Goal: Transaction & Acquisition: Book appointment/travel/reservation

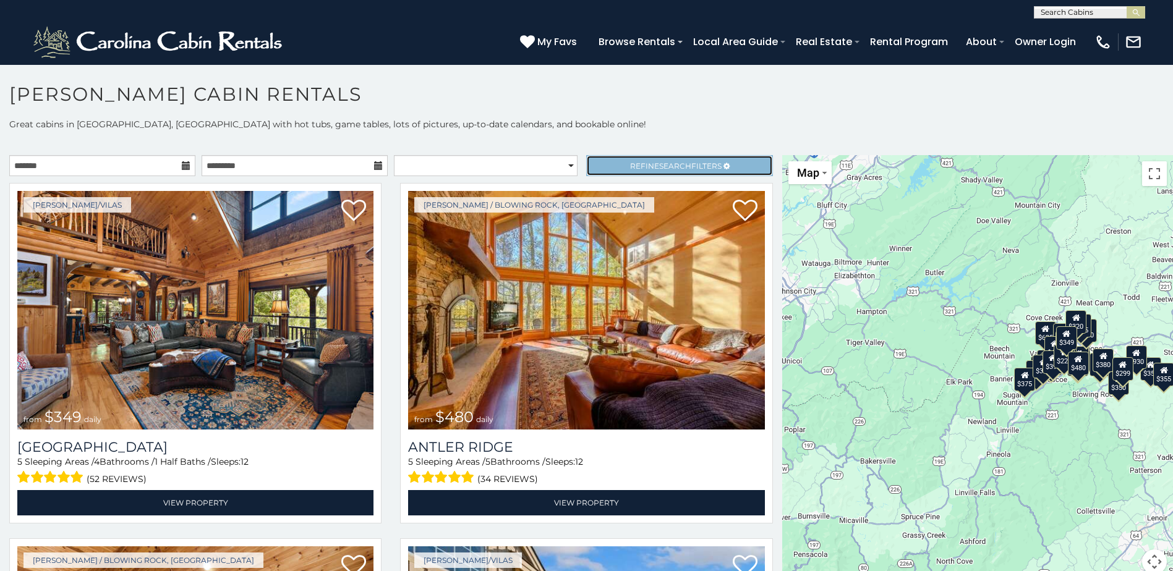
click at [647, 165] on span "Refine Search Filters" at bounding box center [675, 165] width 91 height 9
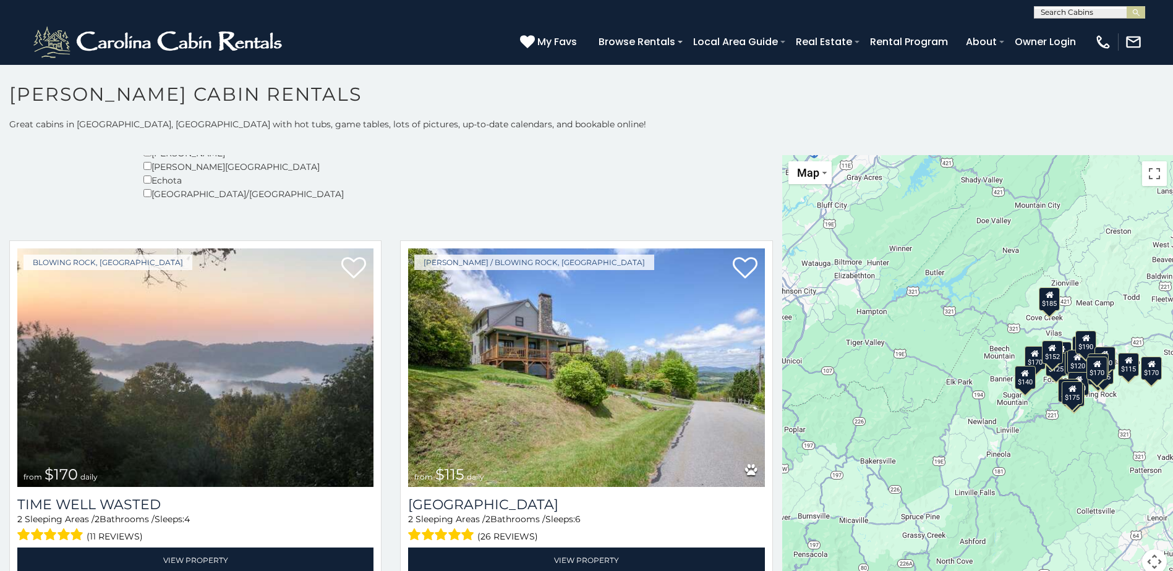
scroll to position [371, 0]
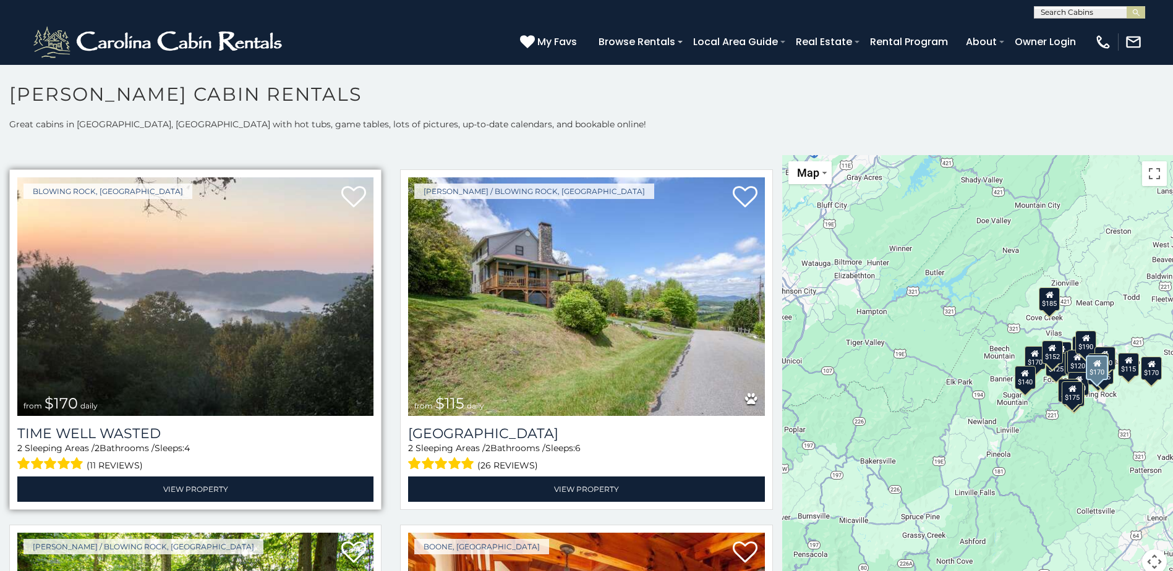
click at [208, 331] on img at bounding box center [195, 296] width 356 height 239
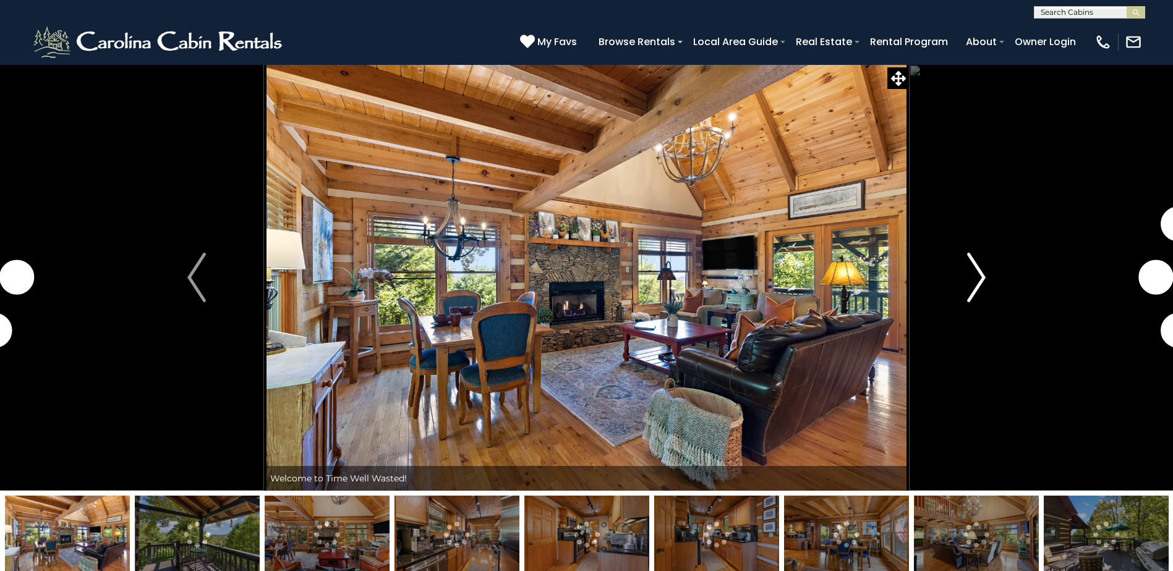
click at [978, 271] on img "Next" at bounding box center [976, 277] width 19 height 49
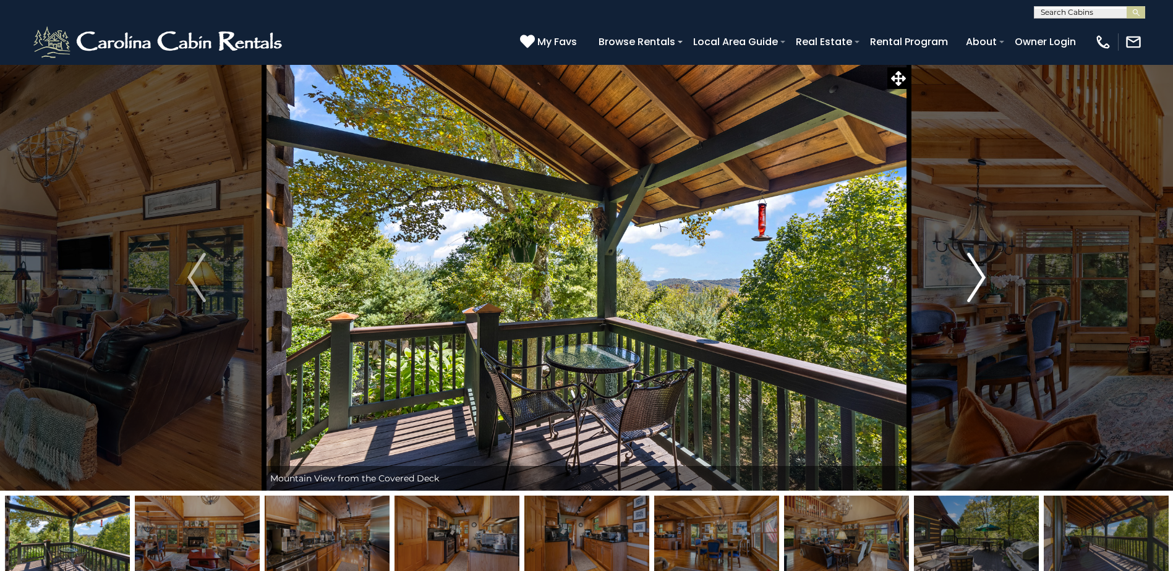
click at [977, 279] on img "Next" at bounding box center [976, 277] width 19 height 49
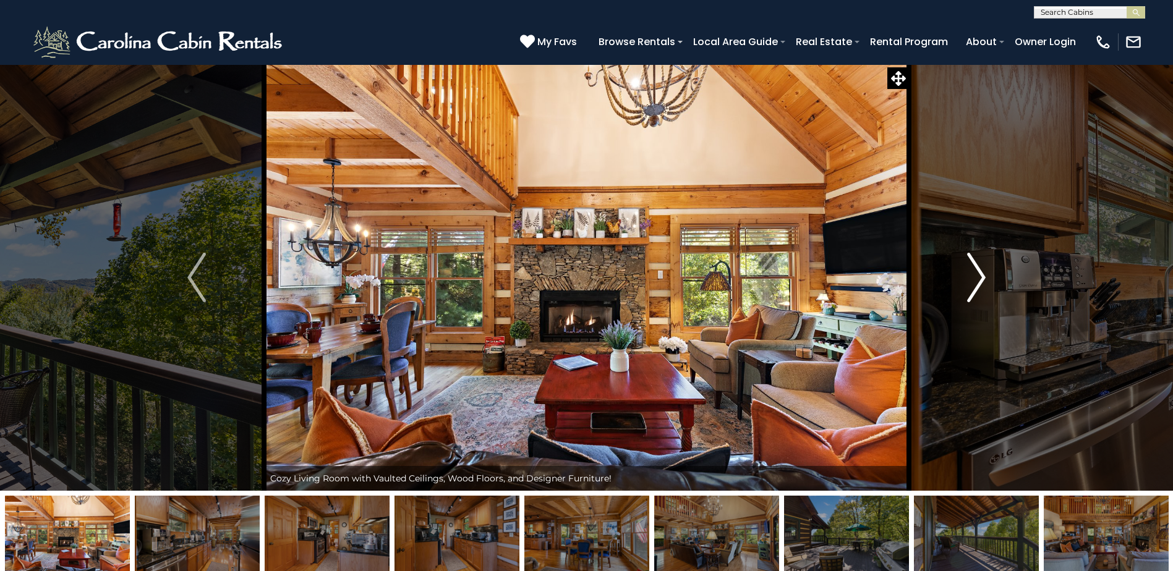
click at [977, 279] on img "Next" at bounding box center [976, 277] width 19 height 49
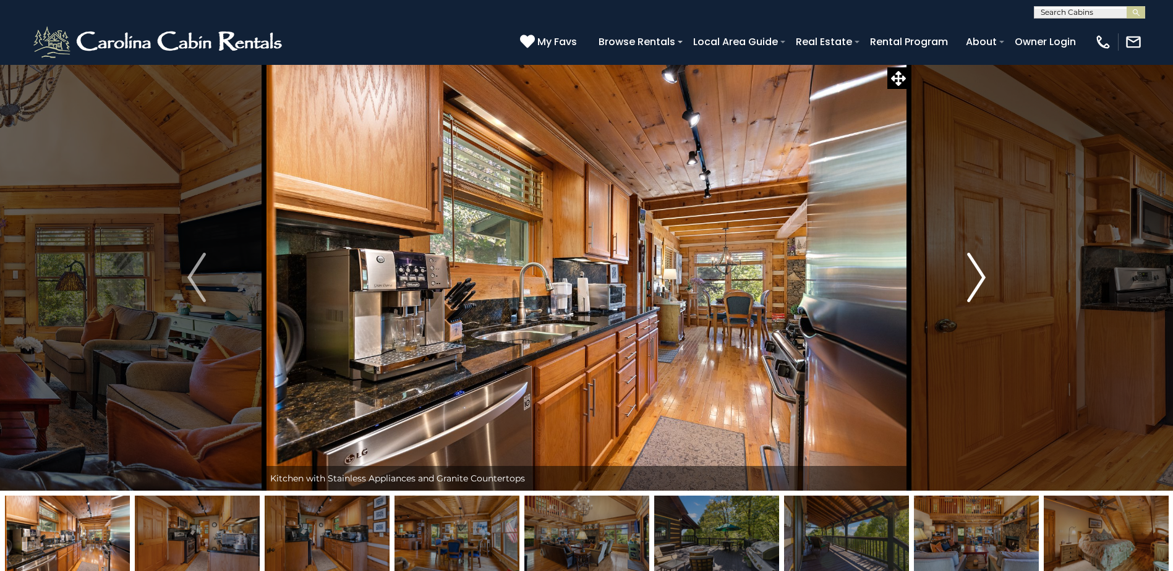
click at [977, 279] on img "Next" at bounding box center [976, 277] width 19 height 49
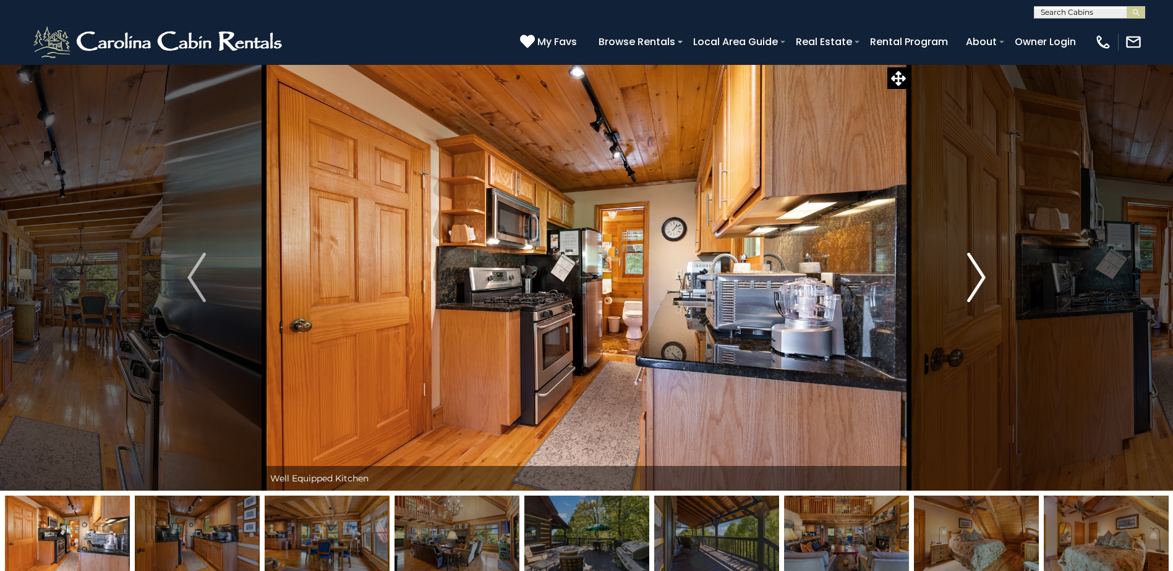
click at [977, 279] on img "Next" at bounding box center [976, 277] width 19 height 49
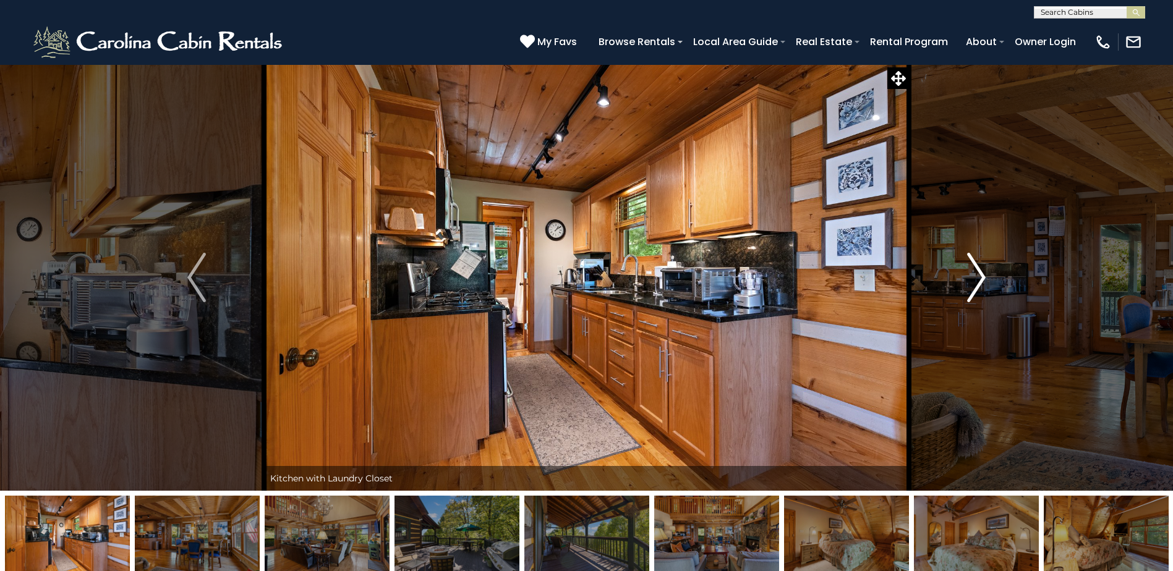
click at [977, 279] on img "Next" at bounding box center [976, 277] width 19 height 49
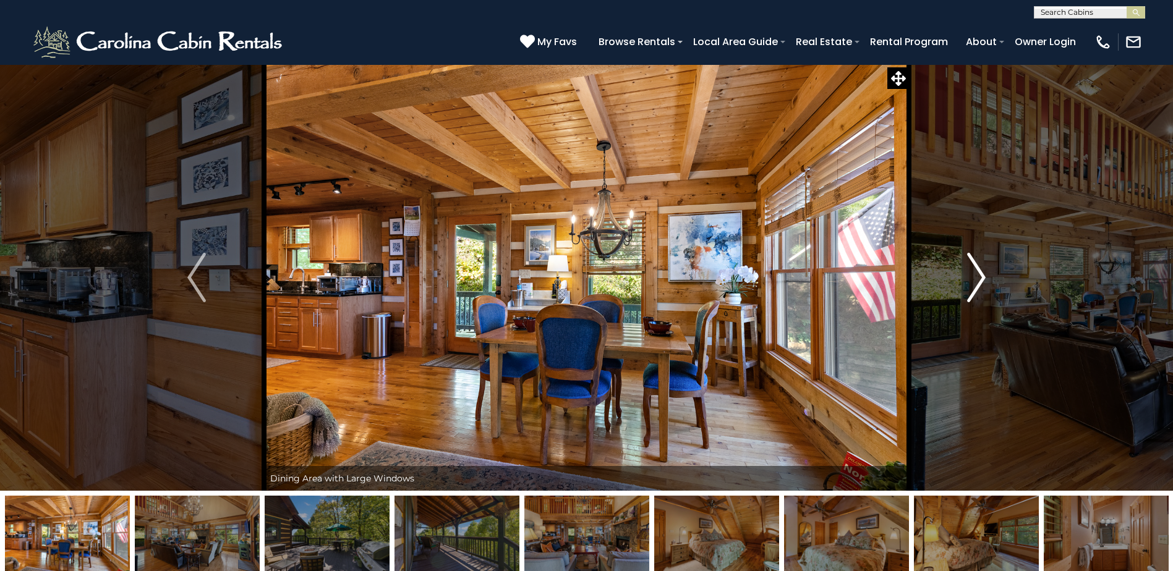
click at [977, 279] on img "Next" at bounding box center [976, 277] width 19 height 49
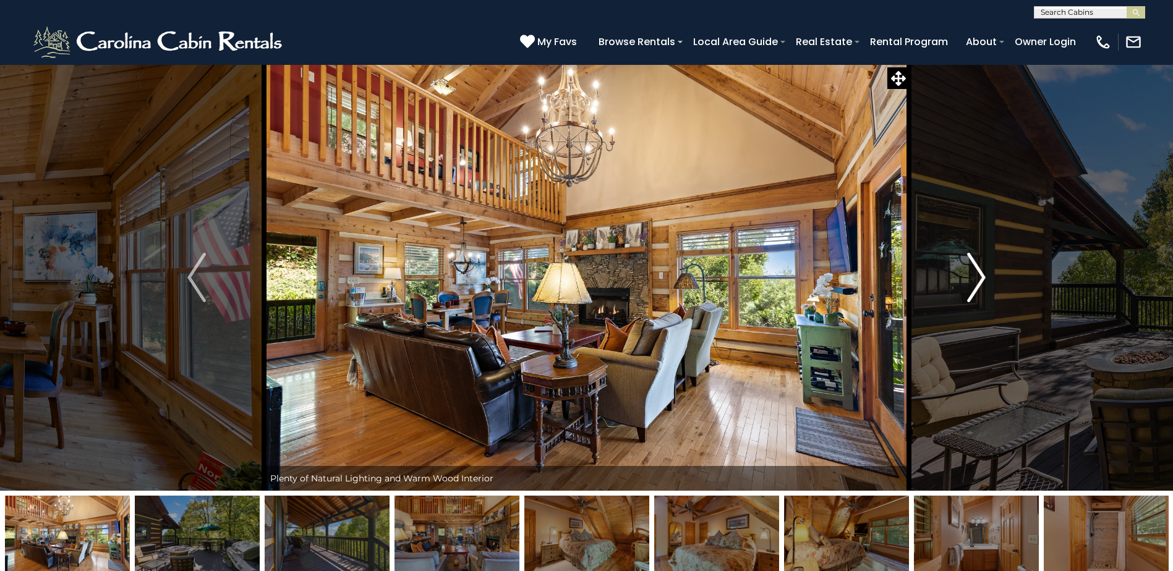
click at [977, 279] on img "Next" at bounding box center [976, 277] width 19 height 49
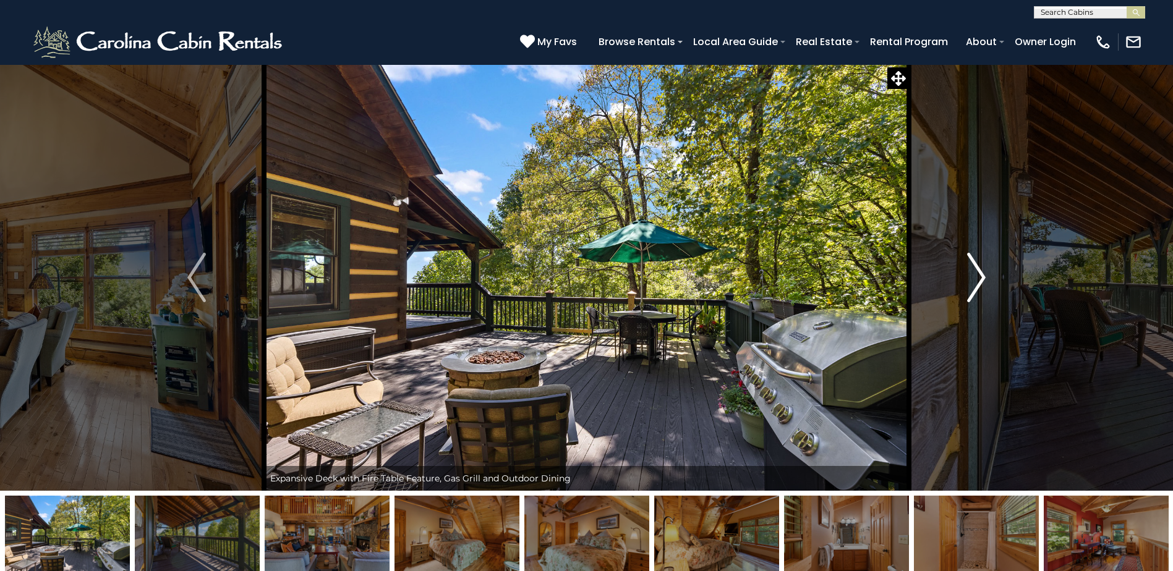
click at [977, 279] on img "Next" at bounding box center [976, 277] width 19 height 49
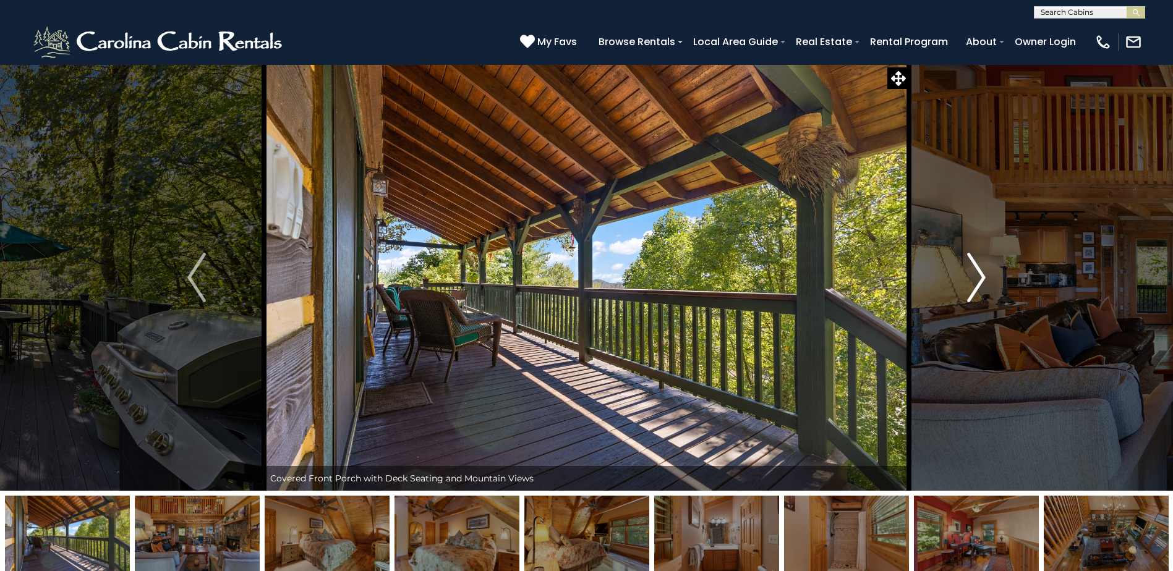
click at [977, 279] on img "Next" at bounding box center [976, 277] width 19 height 49
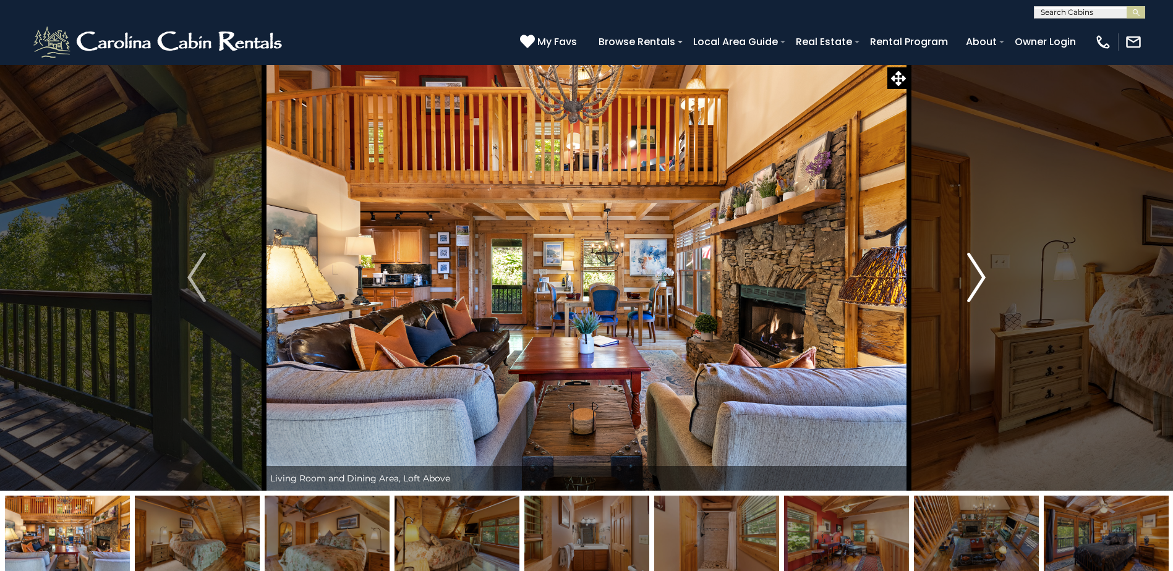
click at [977, 279] on img "Next" at bounding box center [976, 277] width 19 height 49
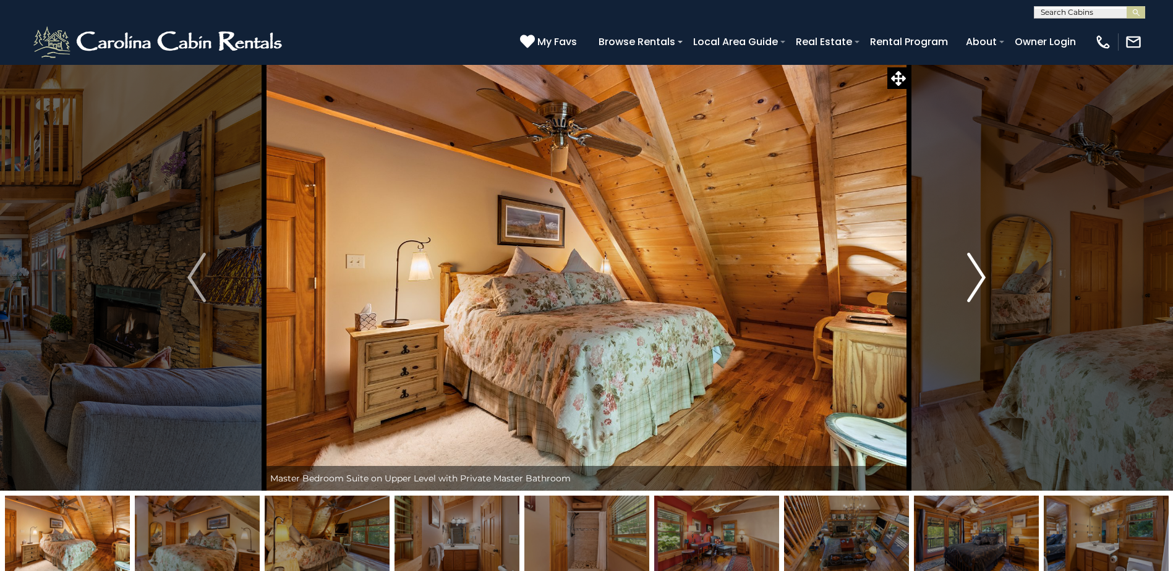
click at [977, 279] on img "Next" at bounding box center [976, 277] width 19 height 49
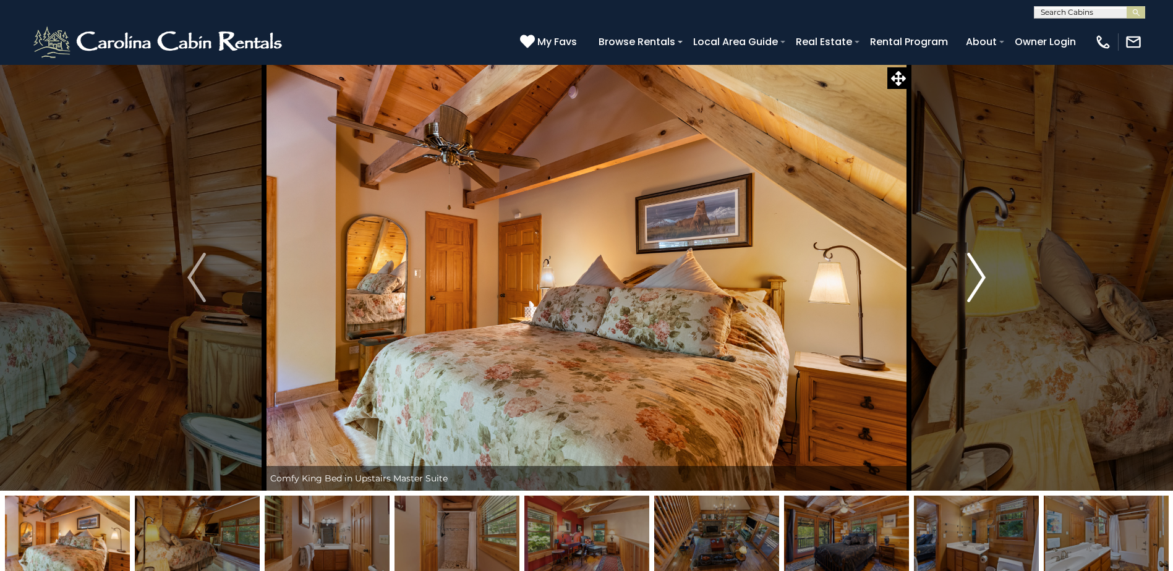
click at [977, 279] on img "Next" at bounding box center [976, 277] width 19 height 49
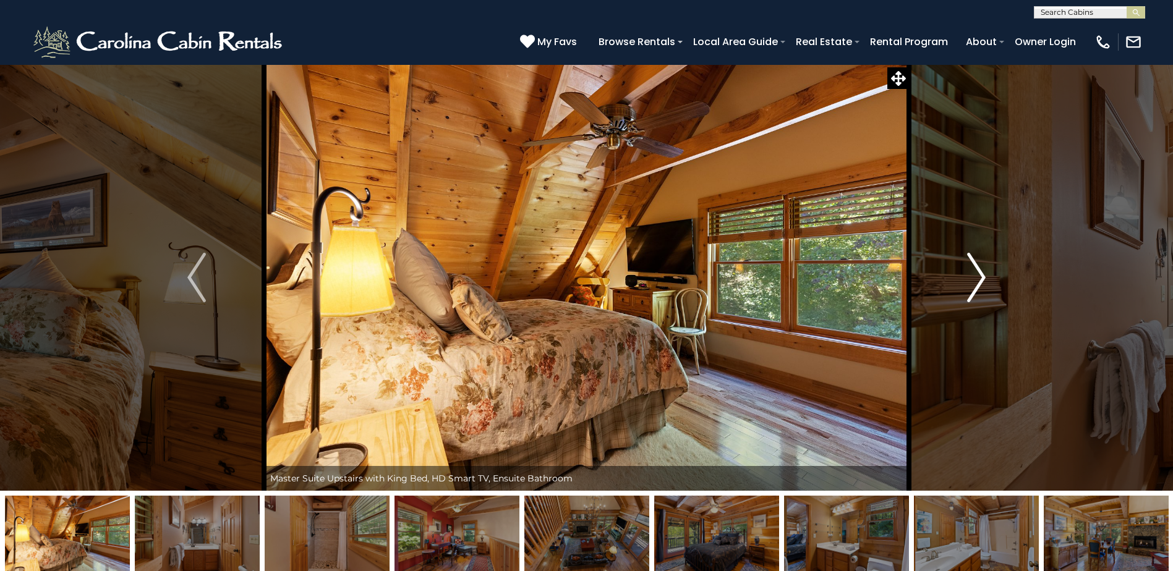
click at [977, 279] on img "Next" at bounding box center [976, 277] width 19 height 49
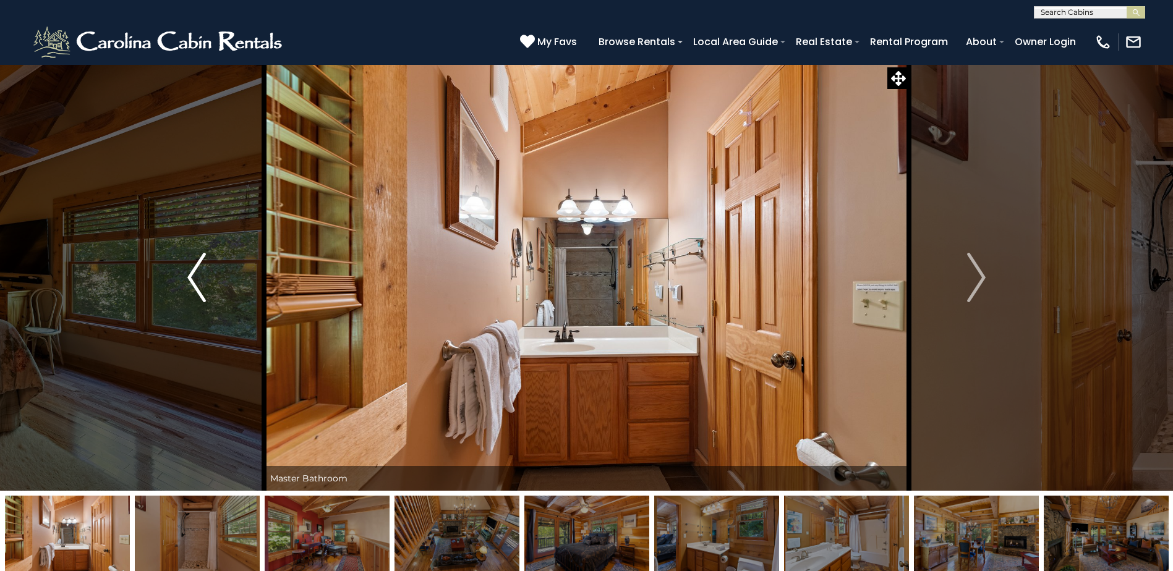
click at [199, 282] on img "Previous" at bounding box center [196, 277] width 19 height 49
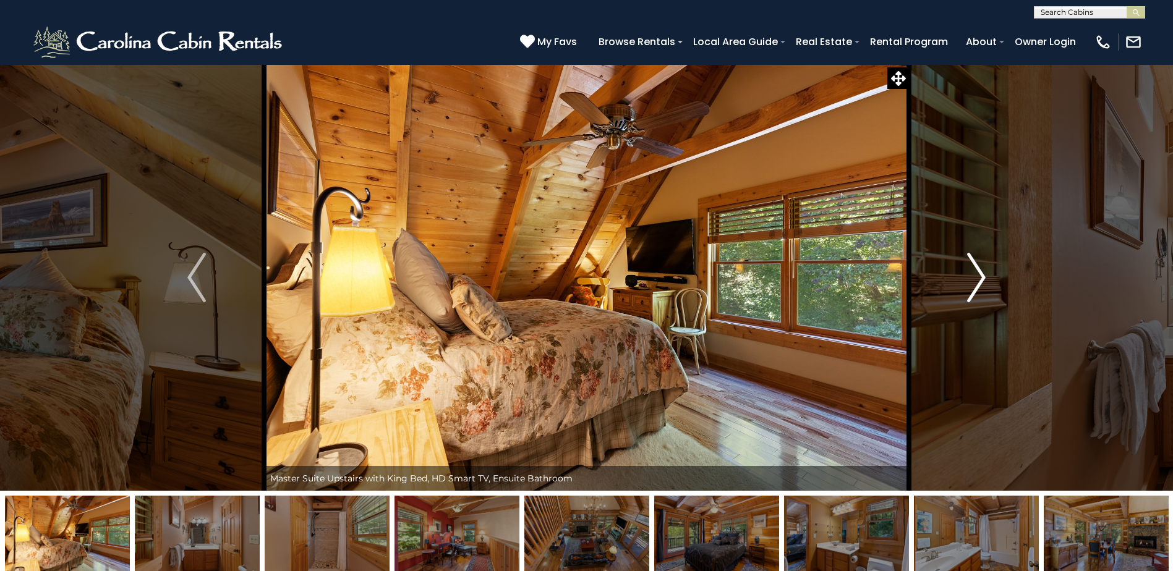
click at [976, 274] on img "Next" at bounding box center [976, 277] width 19 height 49
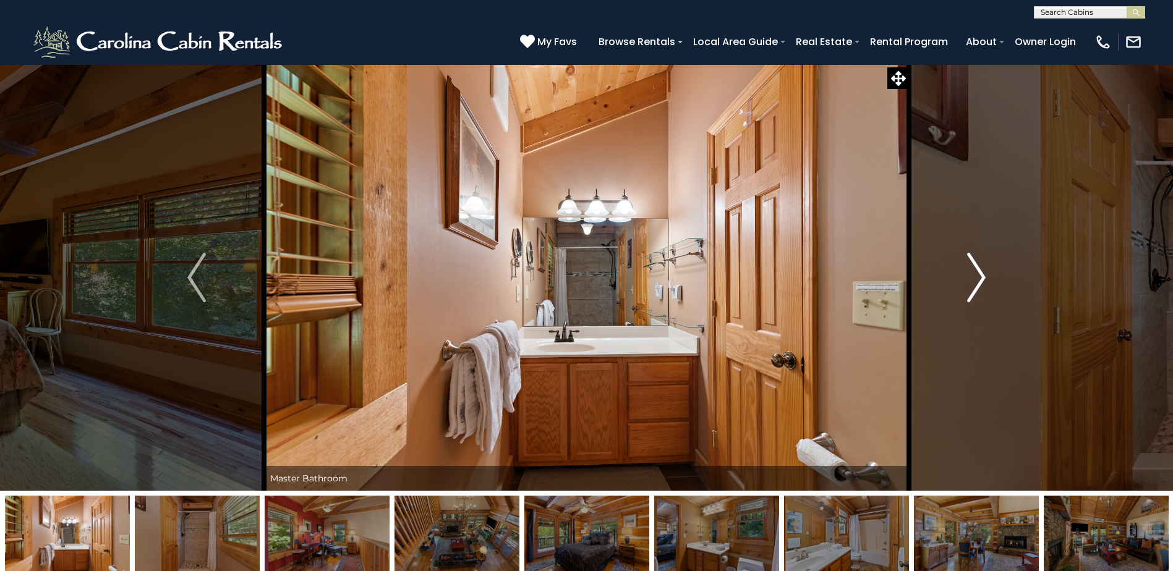
click at [979, 279] on img "Next" at bounding box center [976, 277] width 19 height 49
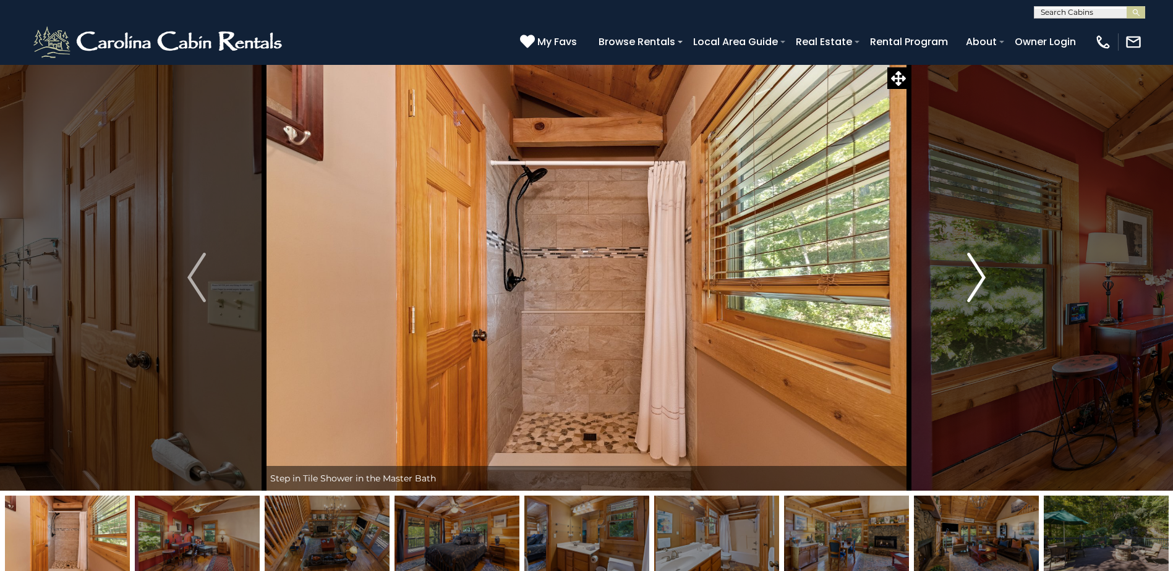
click at [979, 279] on img "Next" at bounding box center [976, 277] width 19 height 49
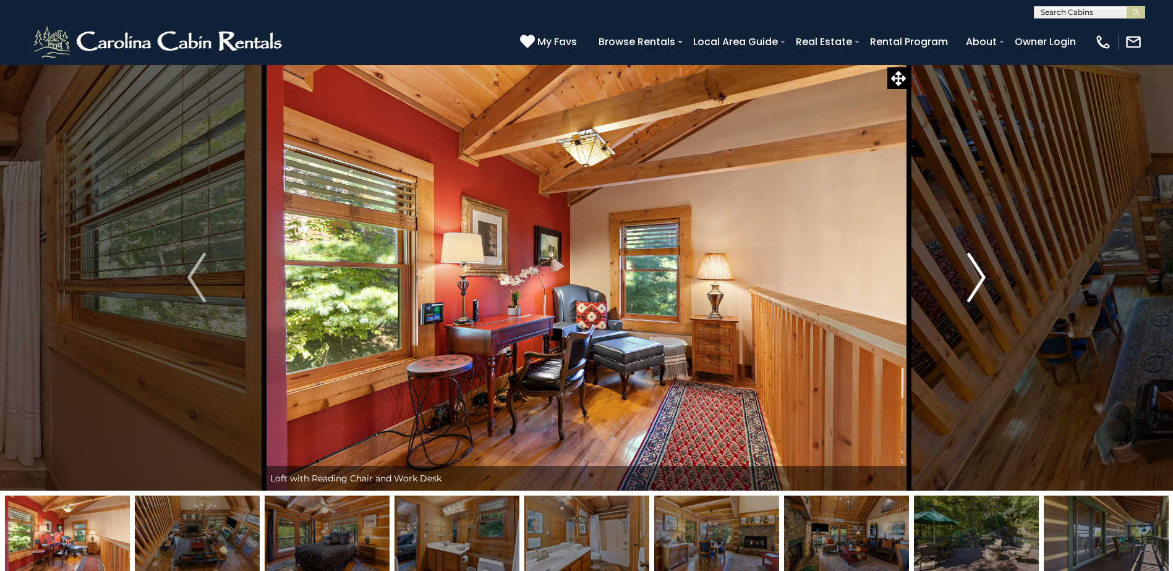
click at [979, 279] on img "Next" at bounding box center [976, 277] width 19 height 49
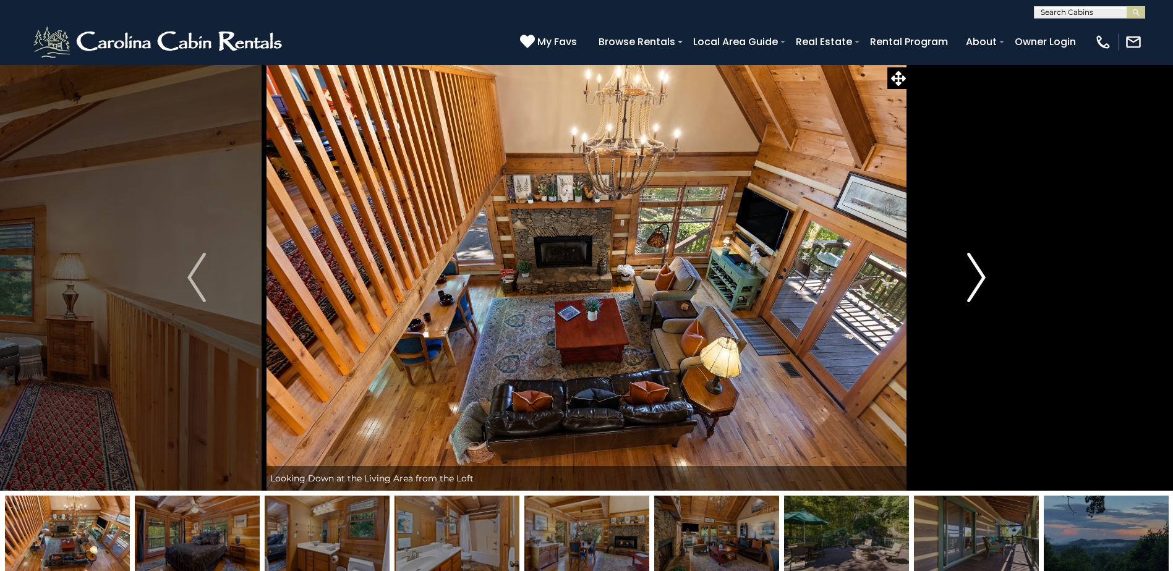
click at [979, 279] on img "Next" at bounding box center [976, 277] width 19 height 49
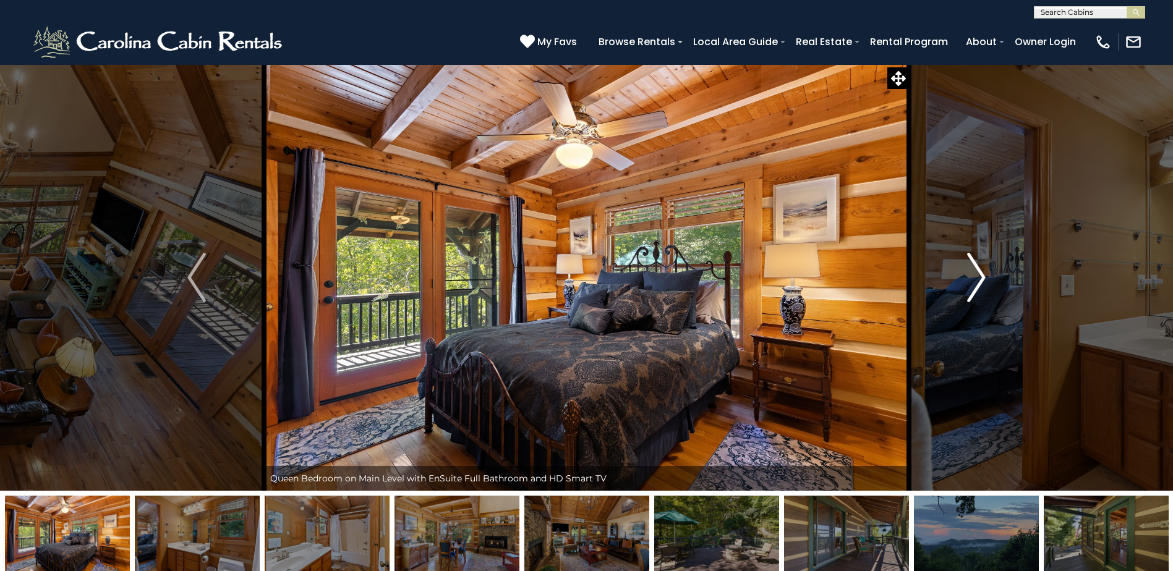
click at [979, 279] on img "Next" at bounding box center [976, 277] width 19 height 49
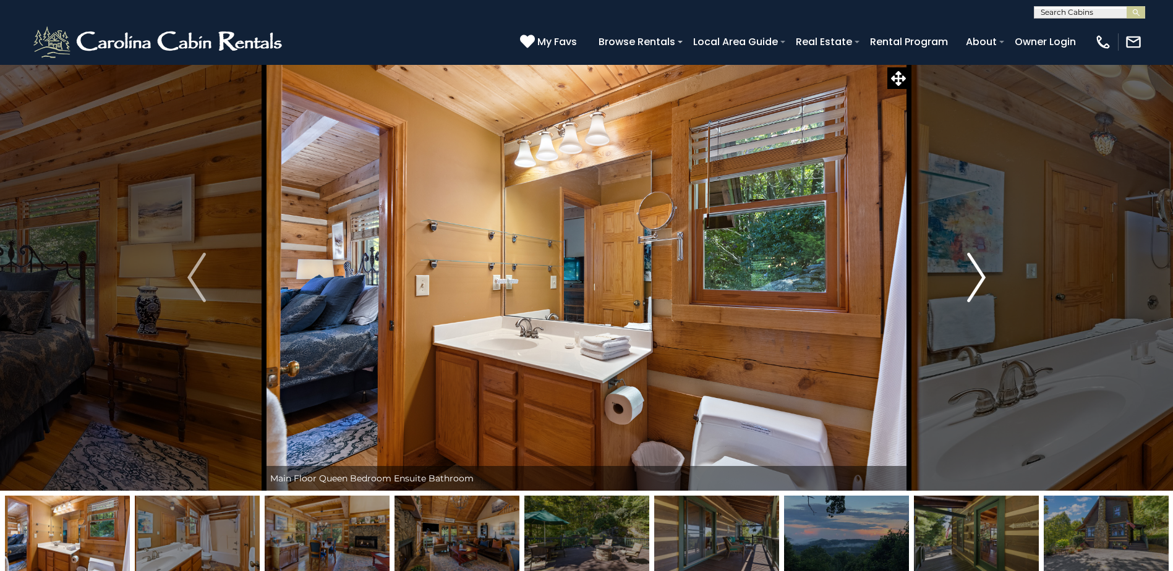
click at [979, 279] on img "Next" at bounding box center [976, 277] width 19 height 49
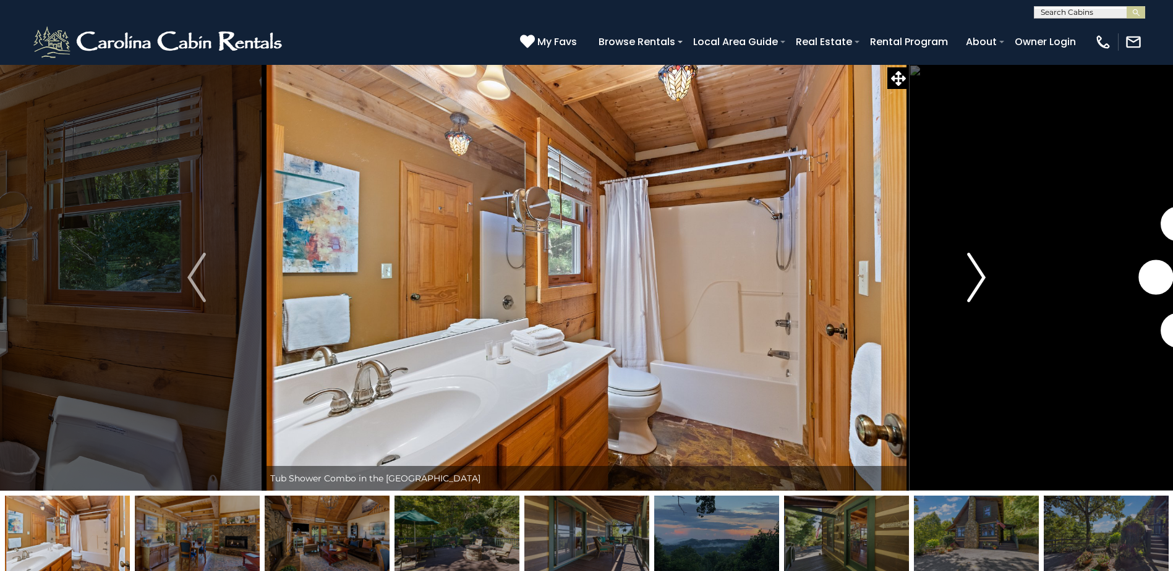
click at [979, 279] on img "Next" at bounding box center [976, 277] width 19 height 49
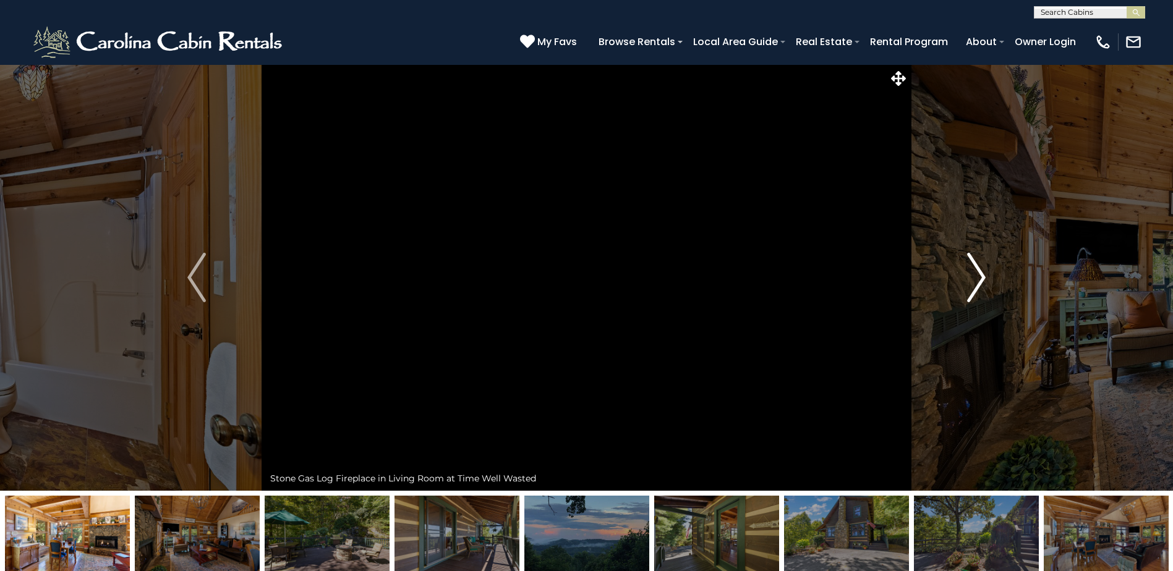
click at [979, 279] on img "Next" at bounding box center [976, 277] width 19 height 49
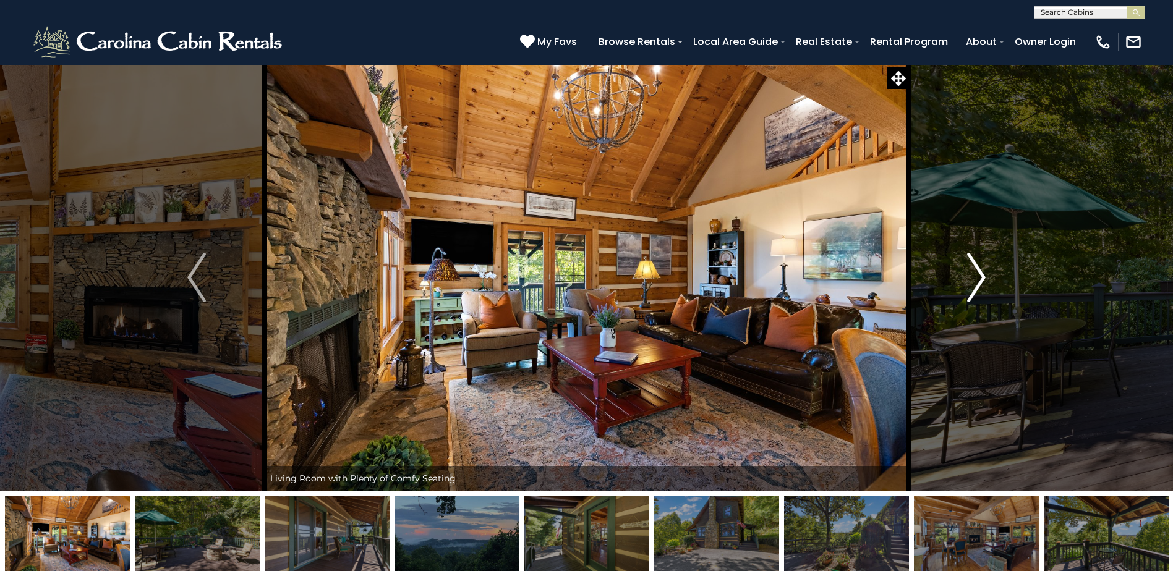
click at [979, 279] on img "Next" at bounding box center [976, 277] width 19 height 49
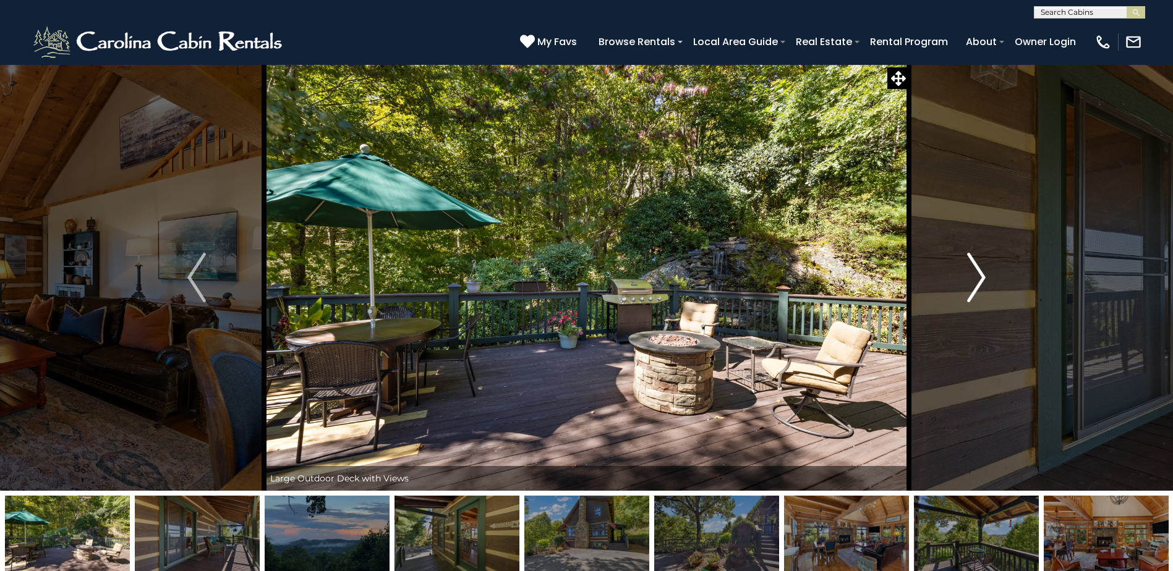
click at [979, 281] on img "Next" at bounding box center [976, 277] width 19 height 49
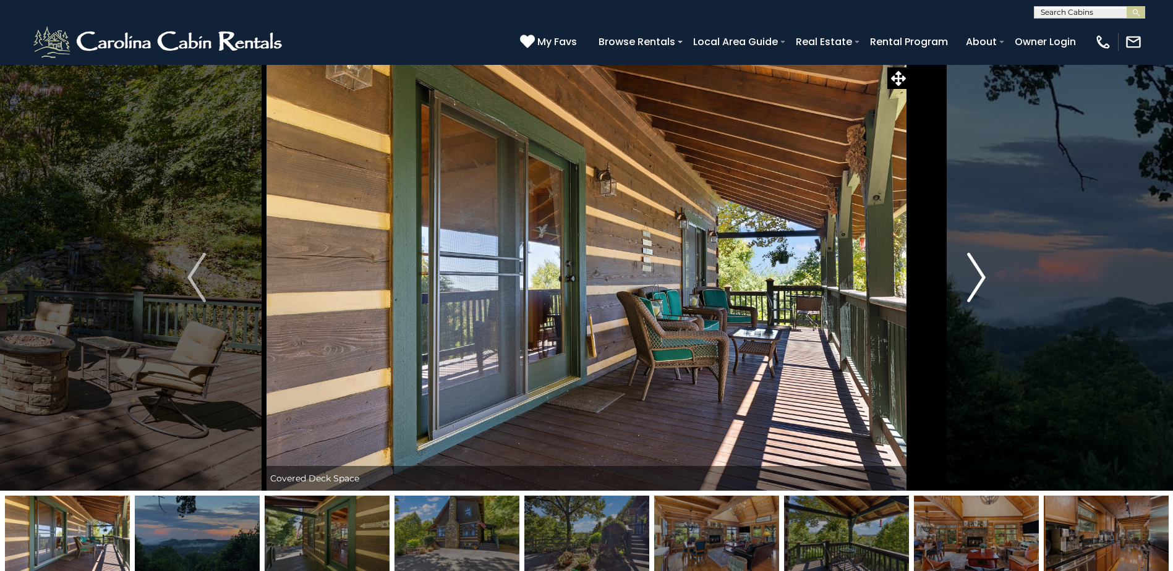
click at [972, 276] on img "Next" at bounding box center [976, 277] width 19 height 49
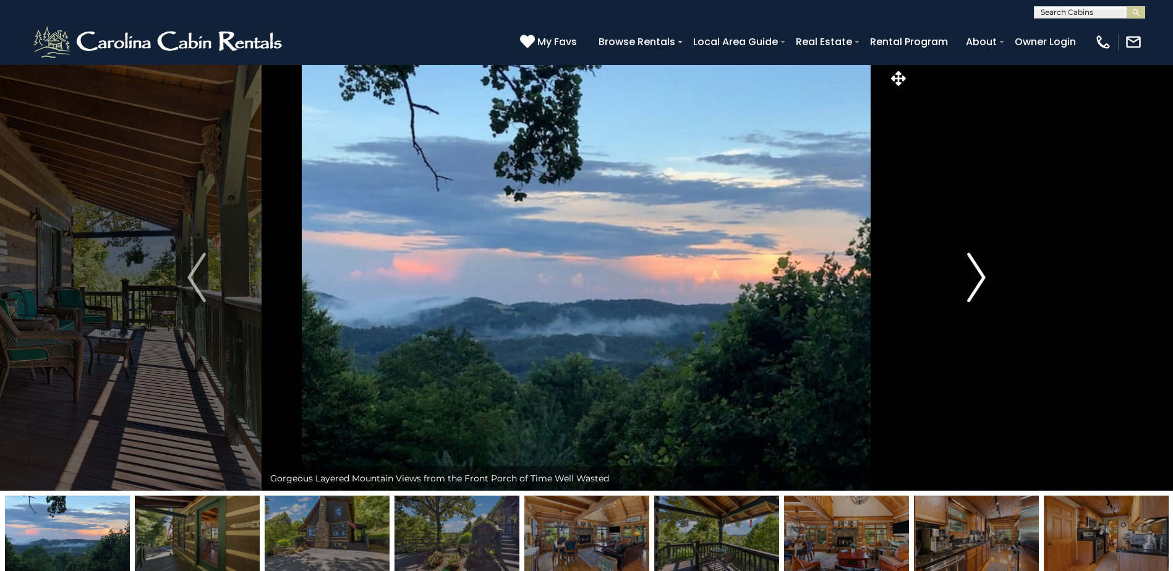
click at [972, 276] on img "Next" at bounding box center [976, 277] width 19 height 49
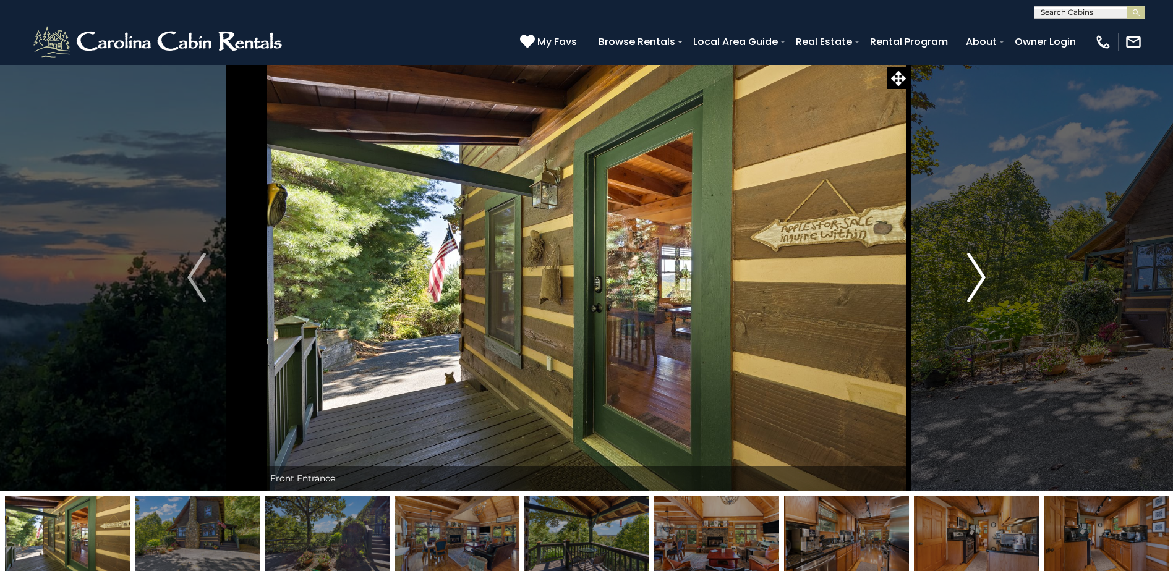
click at [972, 276] on img "Next" at bounding box center [976, 277] width 19 height 49
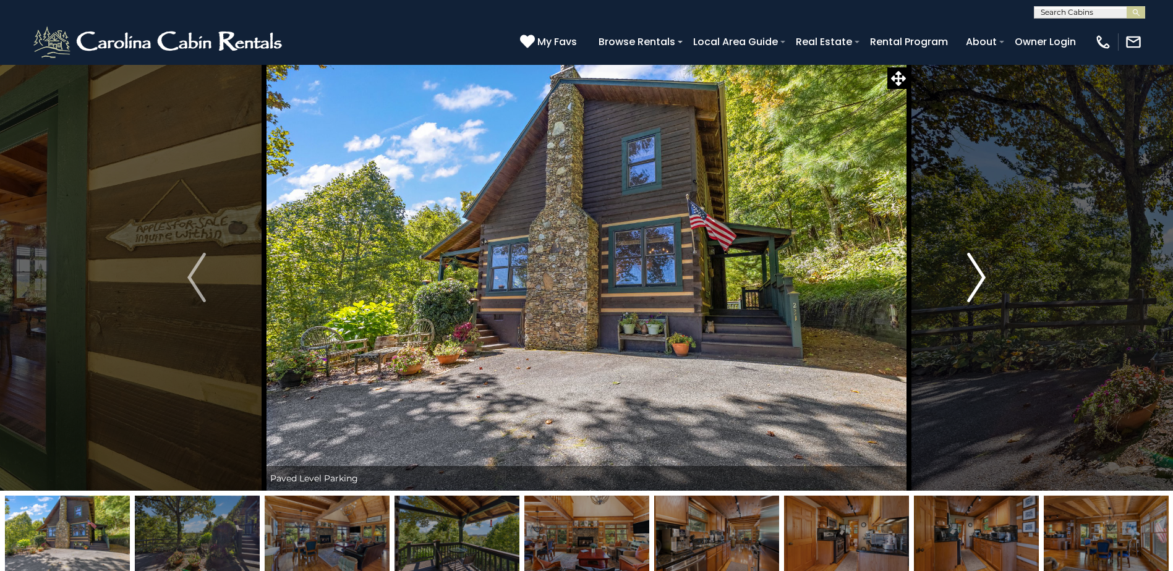
click at [972, 276] on img "Next" at bounding box center [976, 277] width 19 height 49
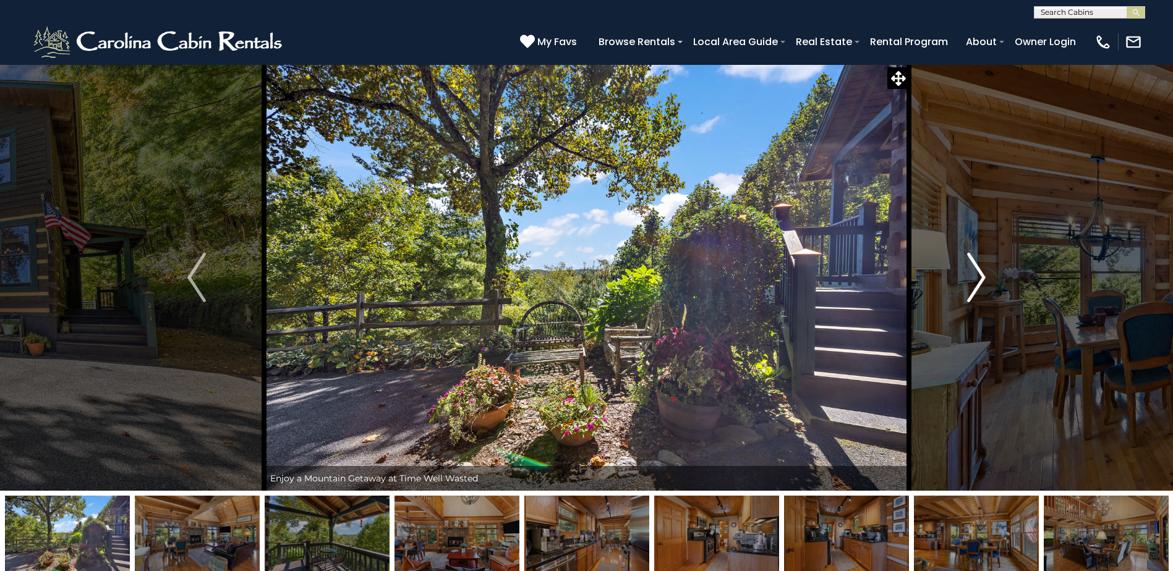
click at [972, 276] on img "Next" at bounding box center [976, 277] width 19 height 49
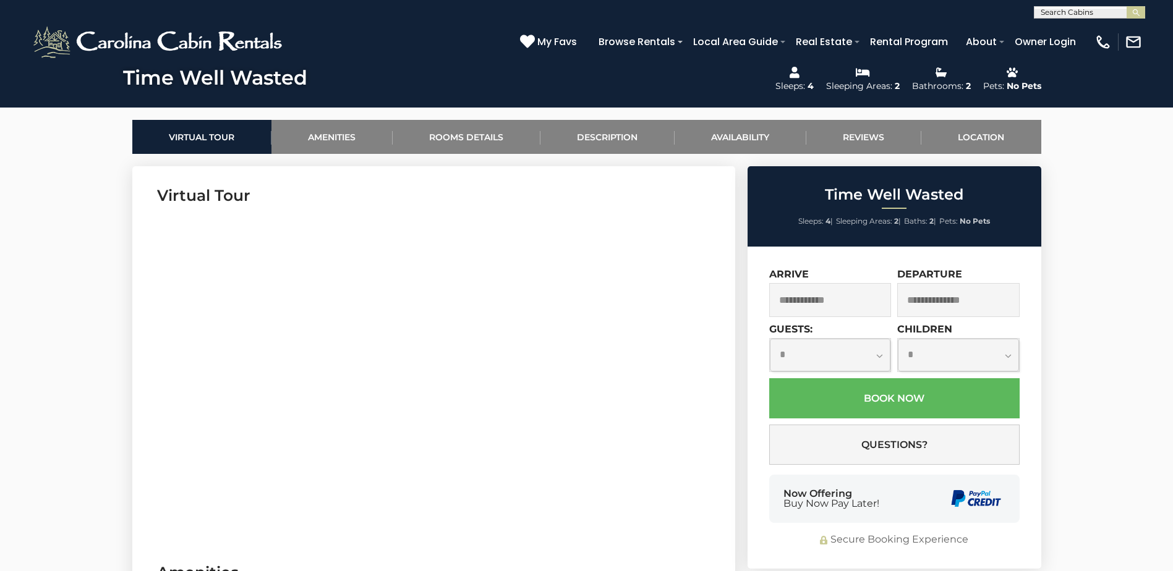
scroll to position [556, 0]
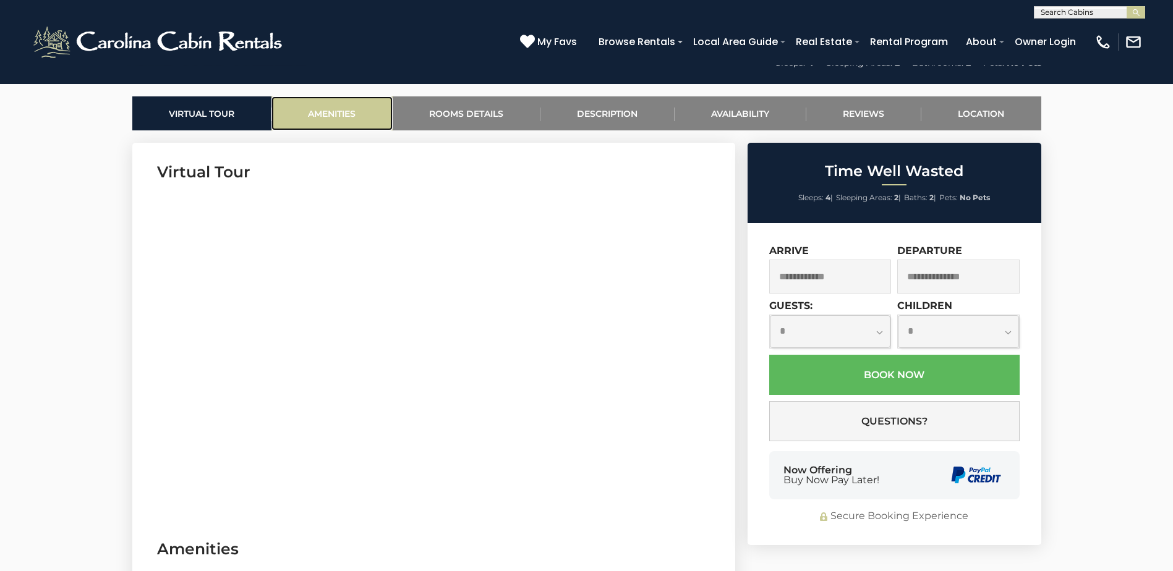
click at [323, 113] on link "Amenities" at bounding box center [331, 113] width 121 height 34
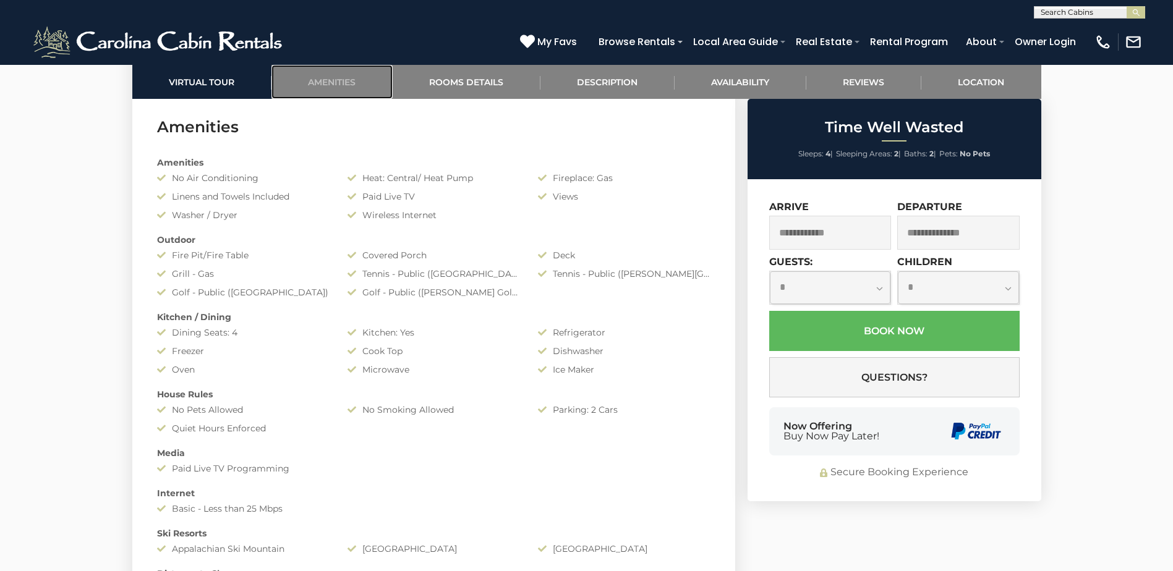
scroll to position [983, 0]
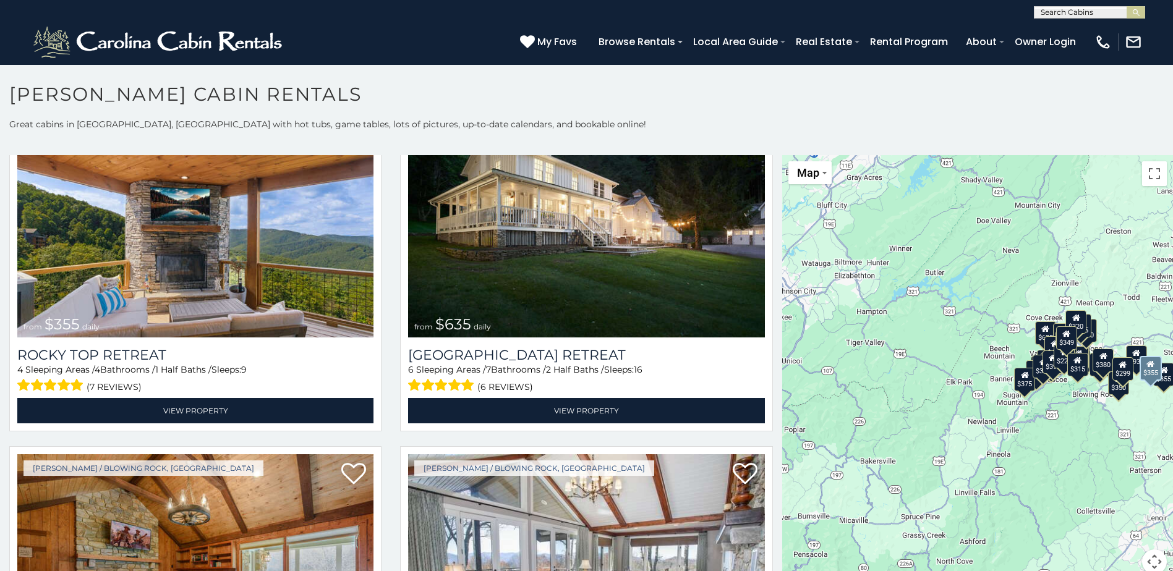
scroll to position [742, 0]
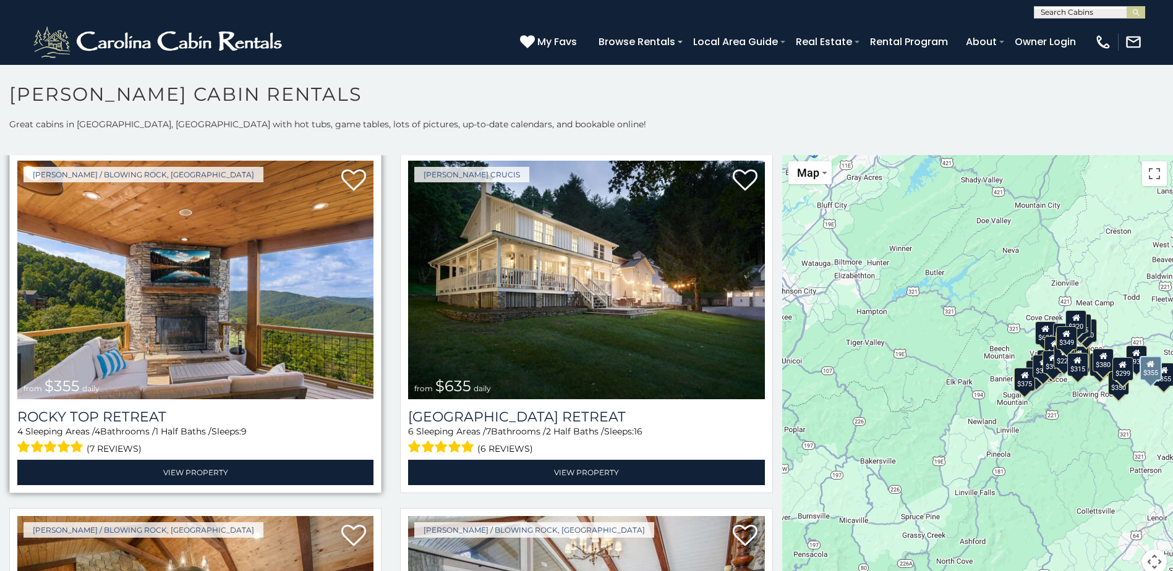
click at [186, 296] on img at bounding box center [195, 280] width 356 height 239
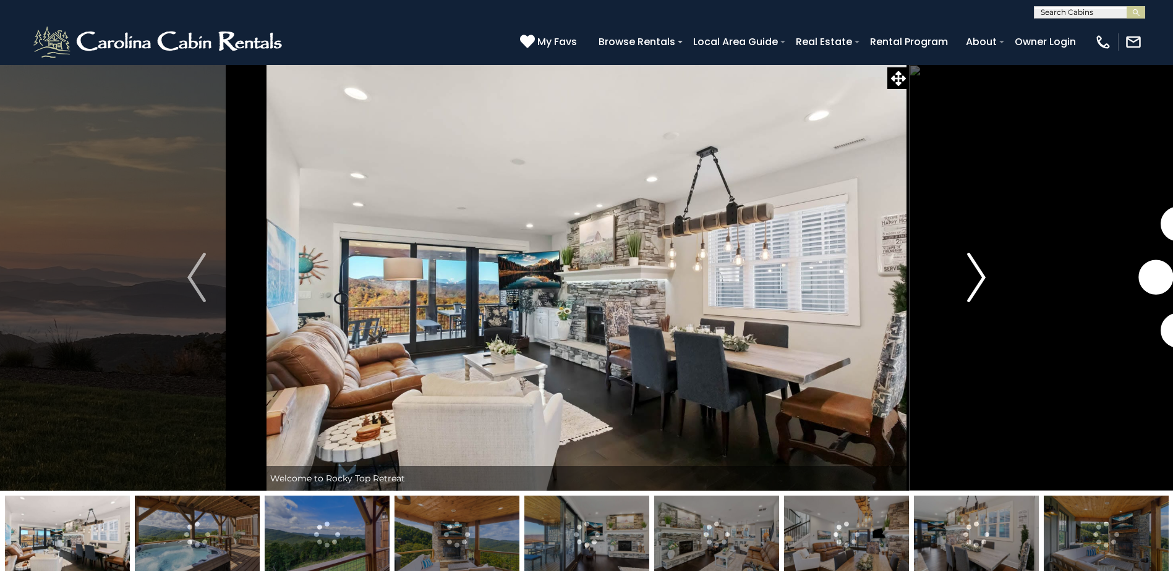
click at [981, 278] on img "Next" at bounding box center [976, 277] width 19 height 49
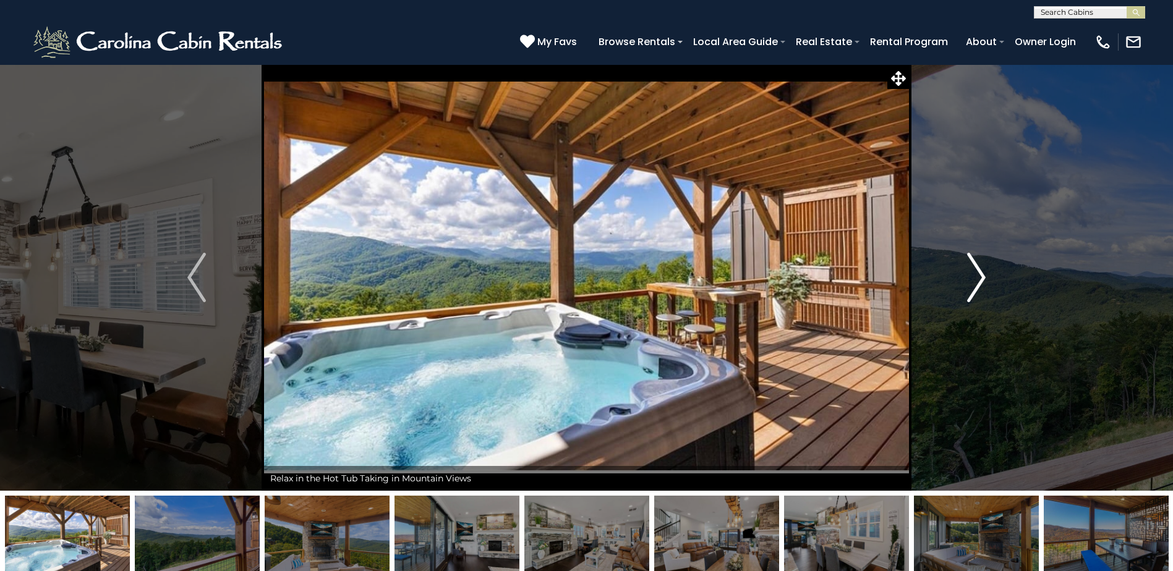
click at [981, 278] on img "Next" at bounding box center [976, 277] width 19 height 49
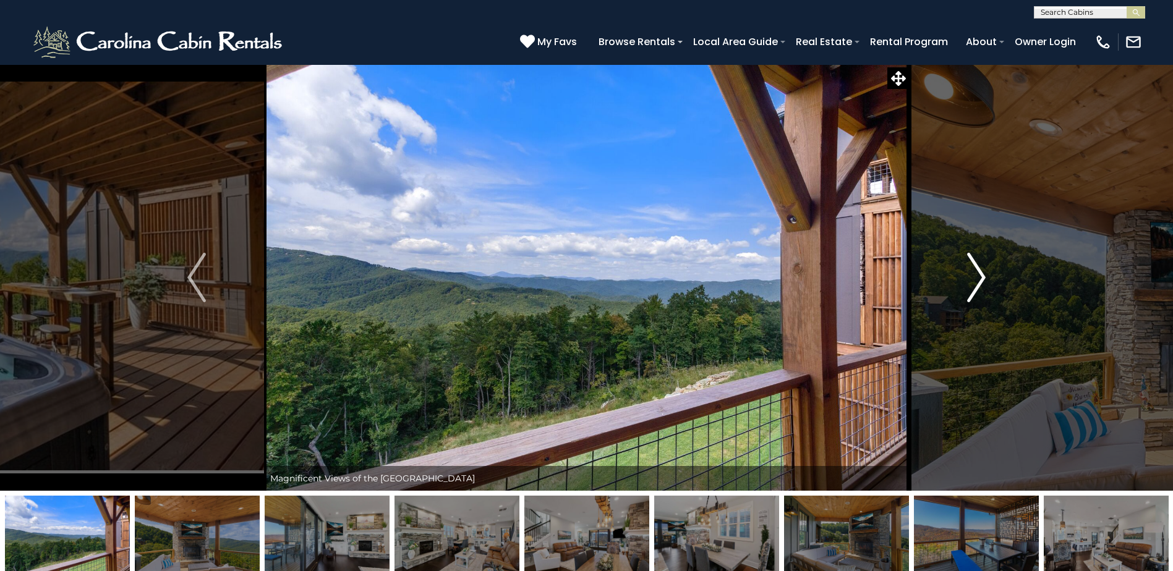
click at [981, 278] on img "Next" at bounding box center [976, 277] width 19 height 49
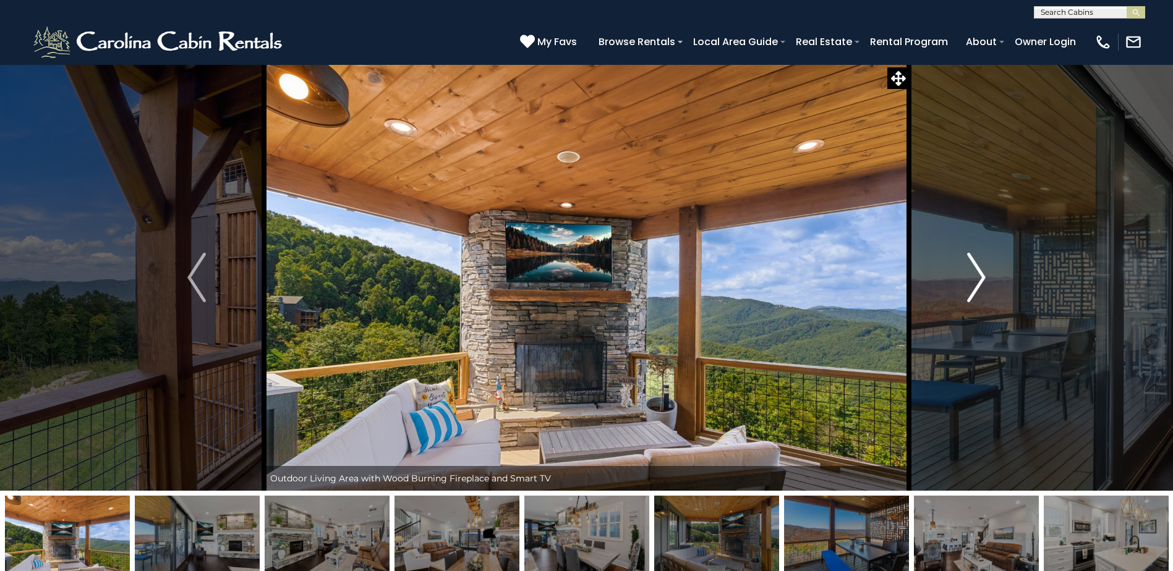
click at [981, 278] on img "Next" at bounding box center [976, 277] width 19 height 49
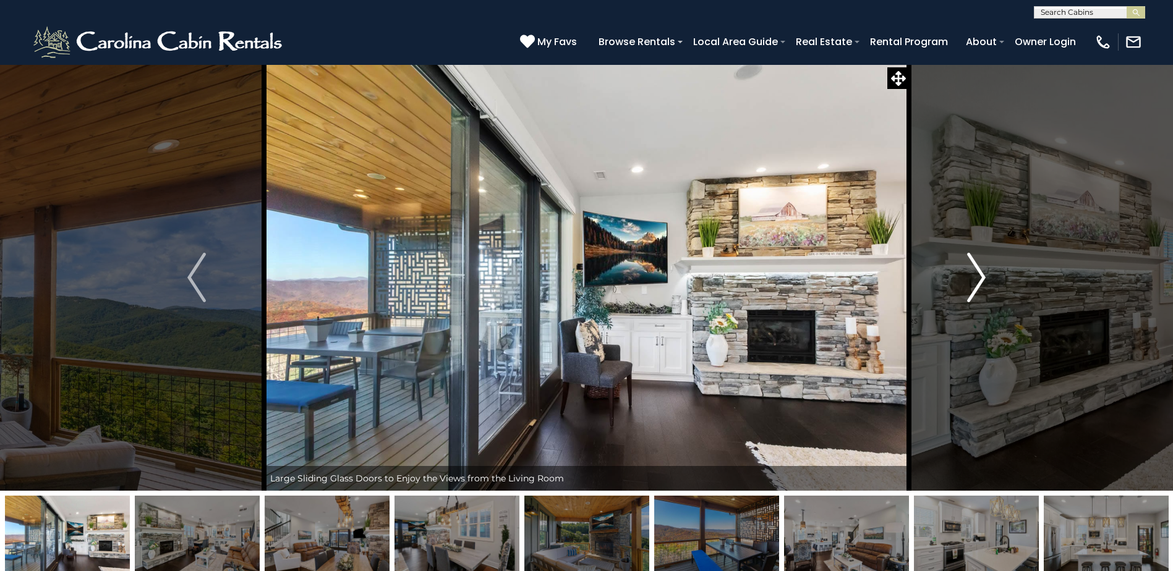
click at [981, 278] on img "Next" at bounding box center [976, 277] width 19 height 49
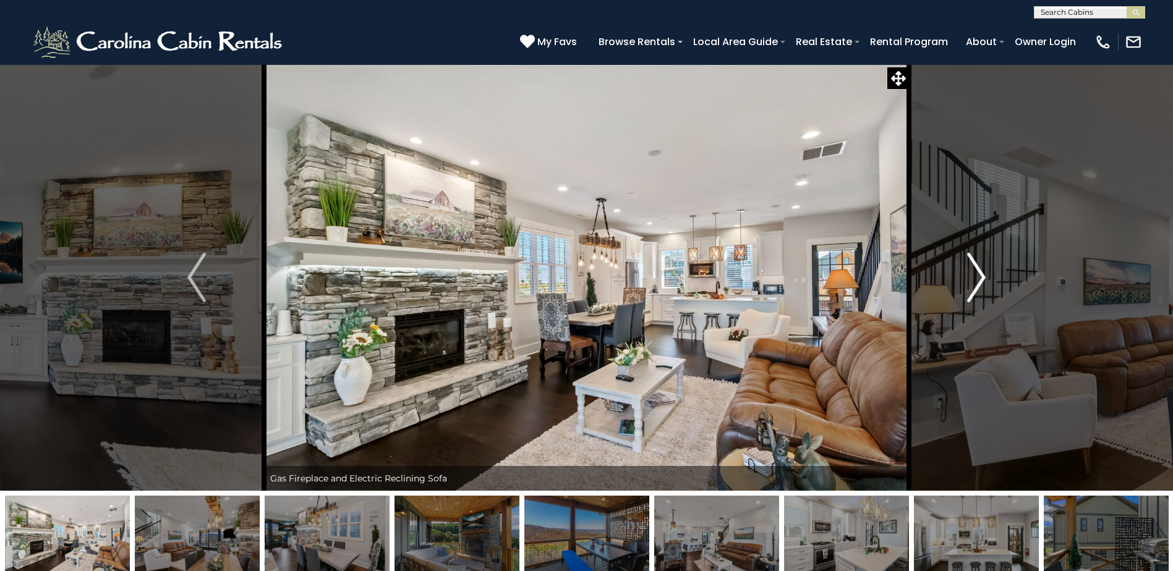
click at [981, 278] on img "Next" at bounding box center [976, 277] width 19 height 49
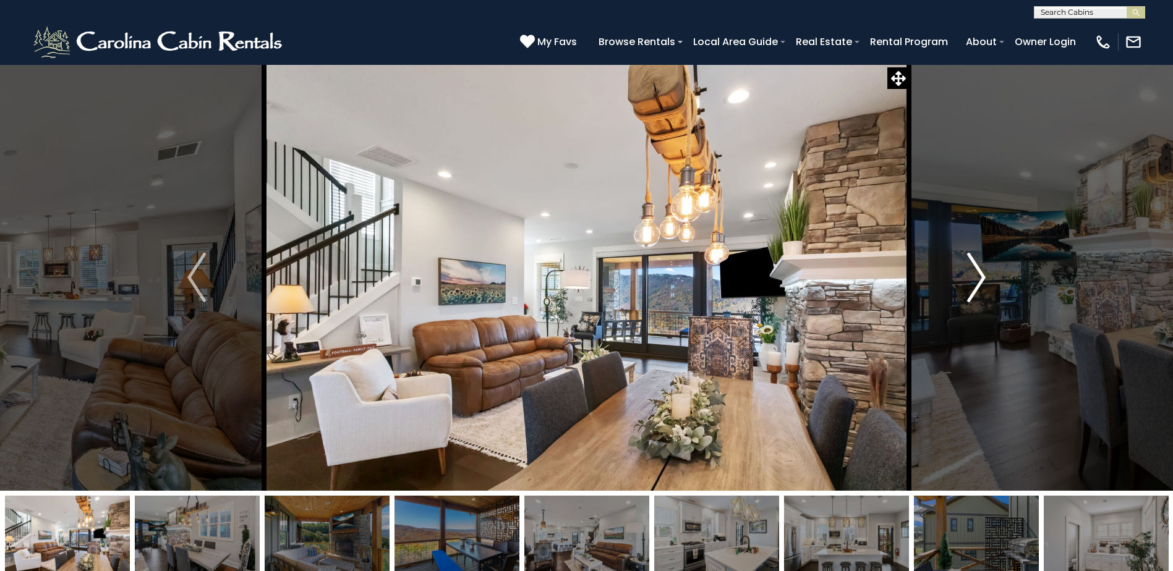
click at [981, 278] on img "Next" at bounding box center [976, 277] width 19 height 49
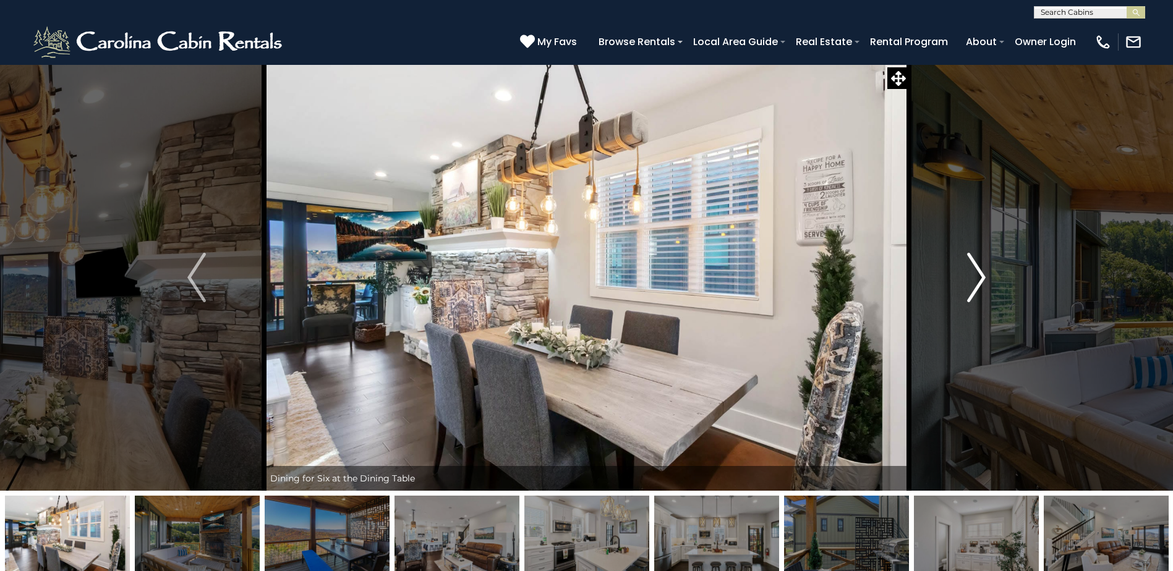
click at [981, 278] on img "Next" at bounding box center [976, 277] width 19 height 49
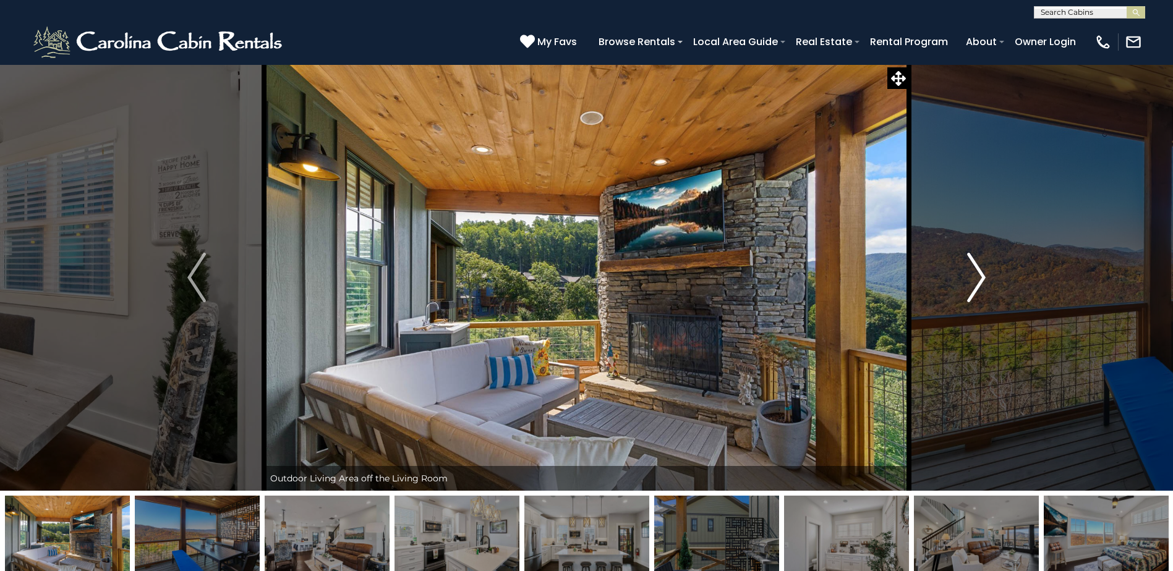
click at [981, 278] on img "Next" at bounding box center [976, 277] width 19 height 49
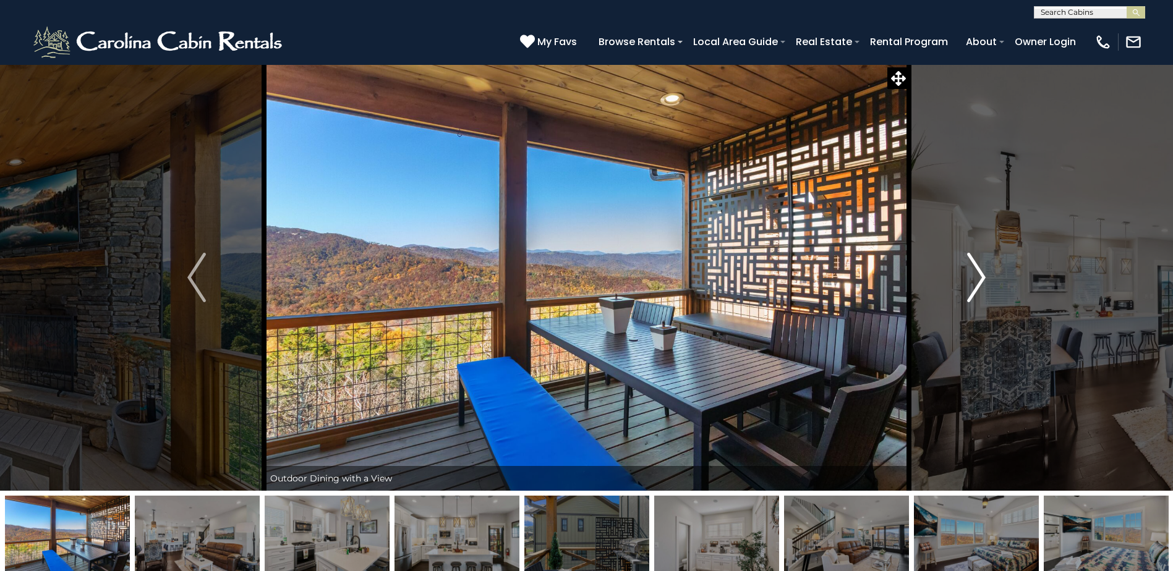
click at [981, 278] on img "Next" at bounding box center [976, 277] width 19 height 49
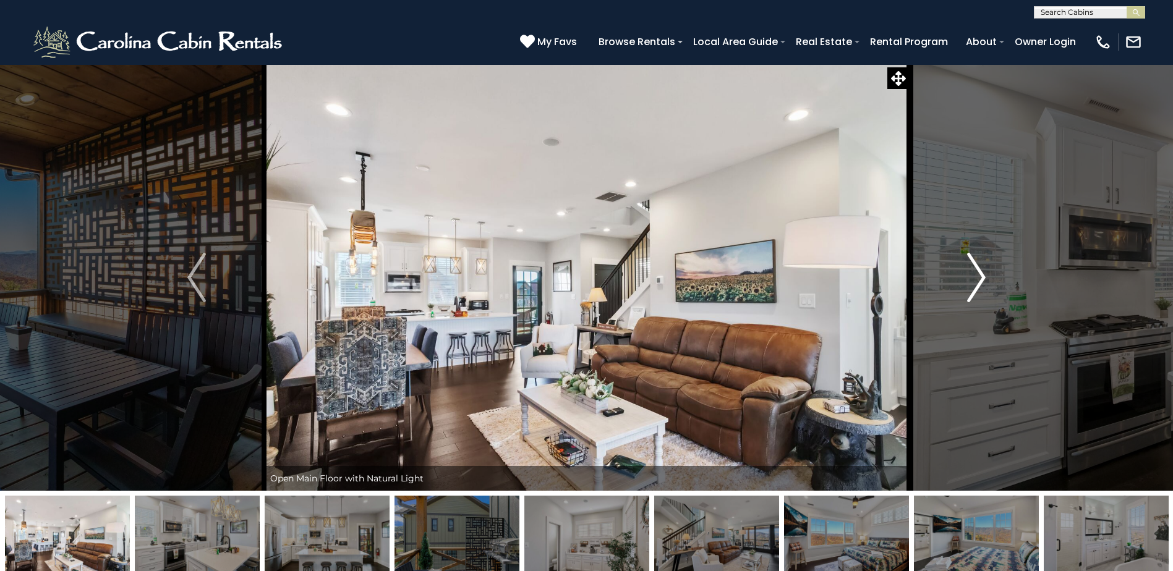
click at [981, 278] on img "Next" at bounding box center [976, 277] width 19 height 49
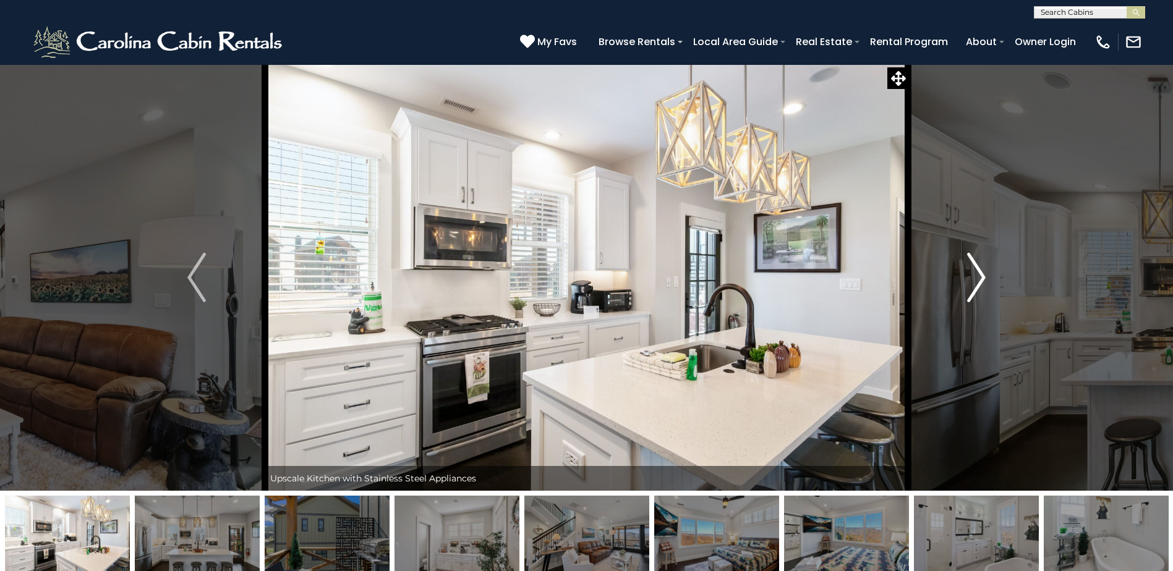
click at [981, 278] on img "Next" at bounding box center [976, 277] width 19 height 49
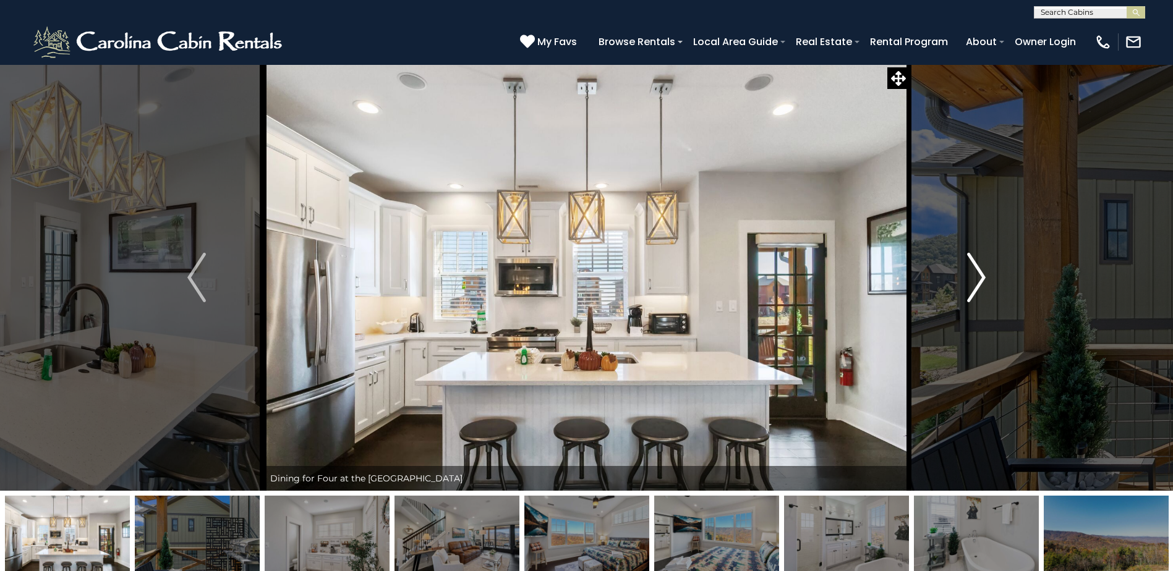
click at [981, 278] on img "Next" at bounding box center [976, 277] width 19 height 49
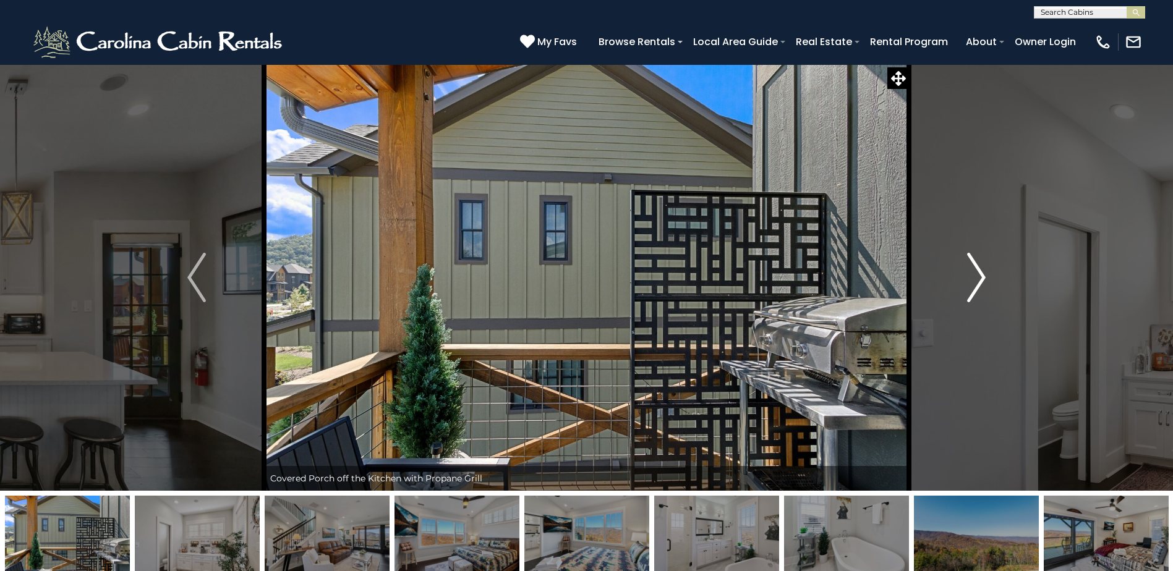
click at [981, 278] on img "Next" at bounding box center [976, 277] width 19 height 49
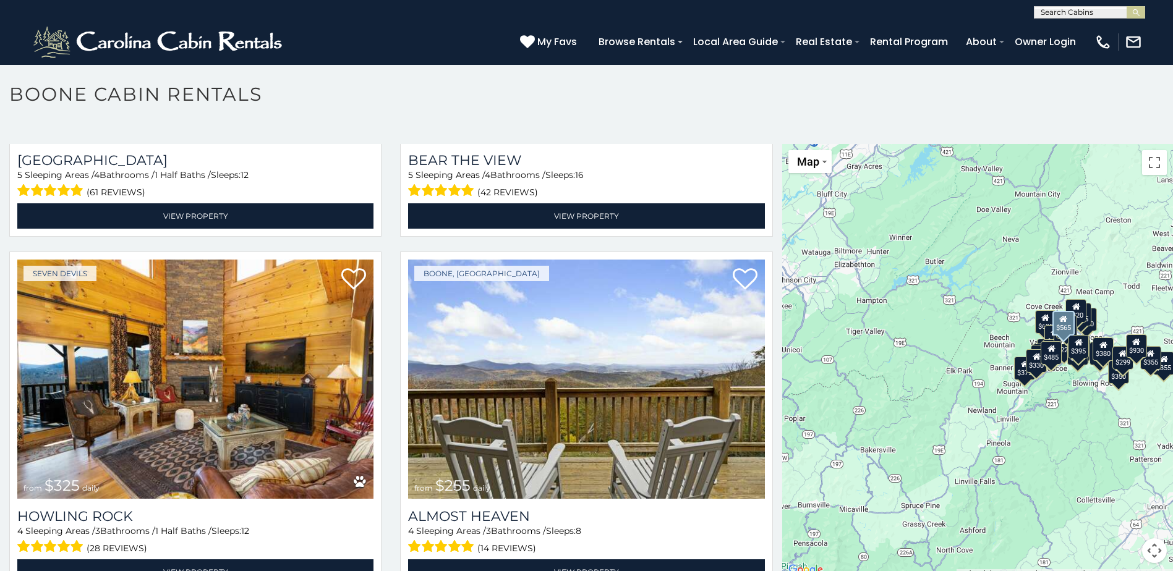
scroll to position [3153, 0]
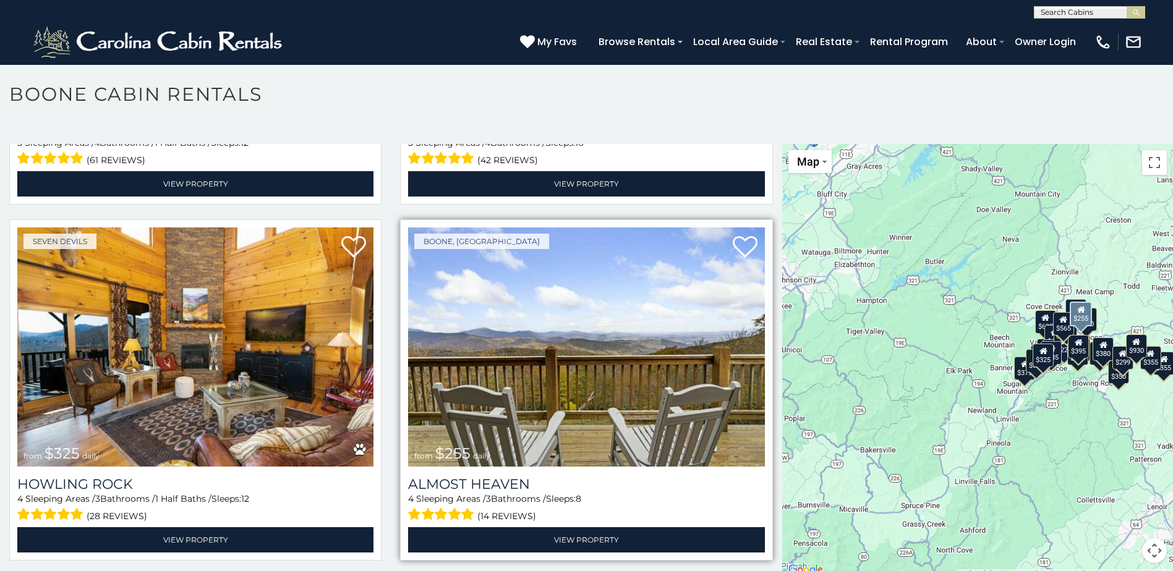
click at [579, 314] on img at bounding box center [586, 347] width 356 height 239
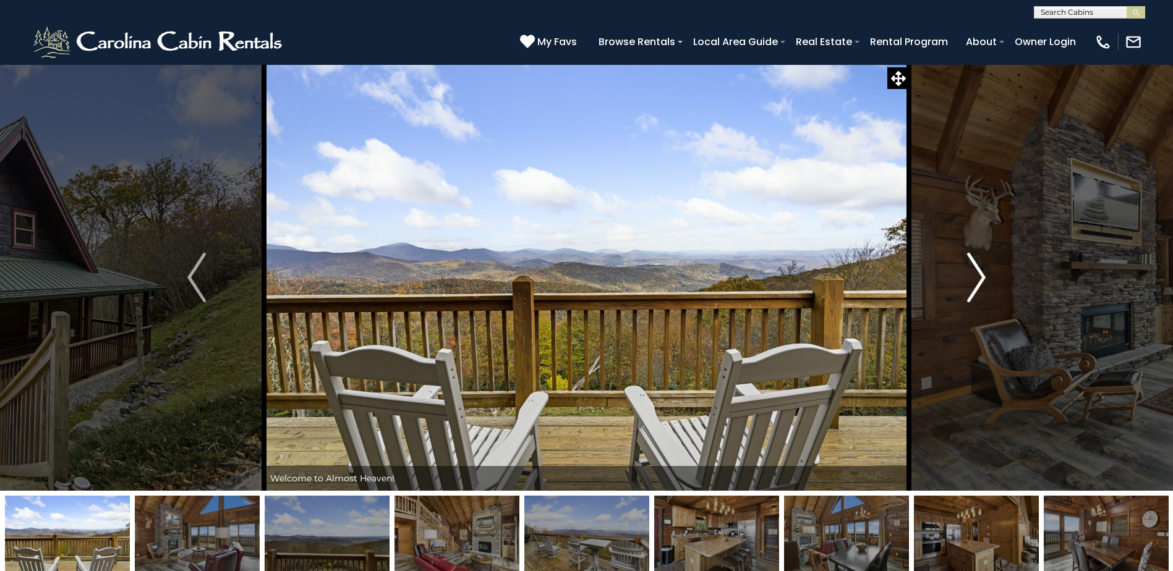
click at [979, 278] on img "Next" at bounding box center [976, 277] width 19 height 49
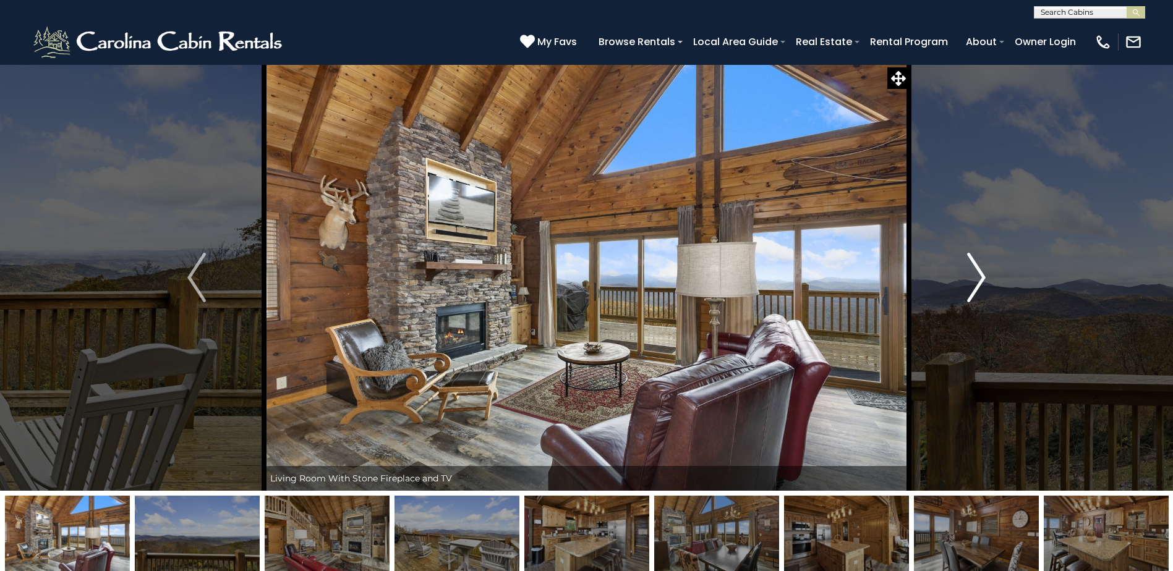
click at [979, 278] on img "Next" at bounding box center [976, 277] width 19 height 49
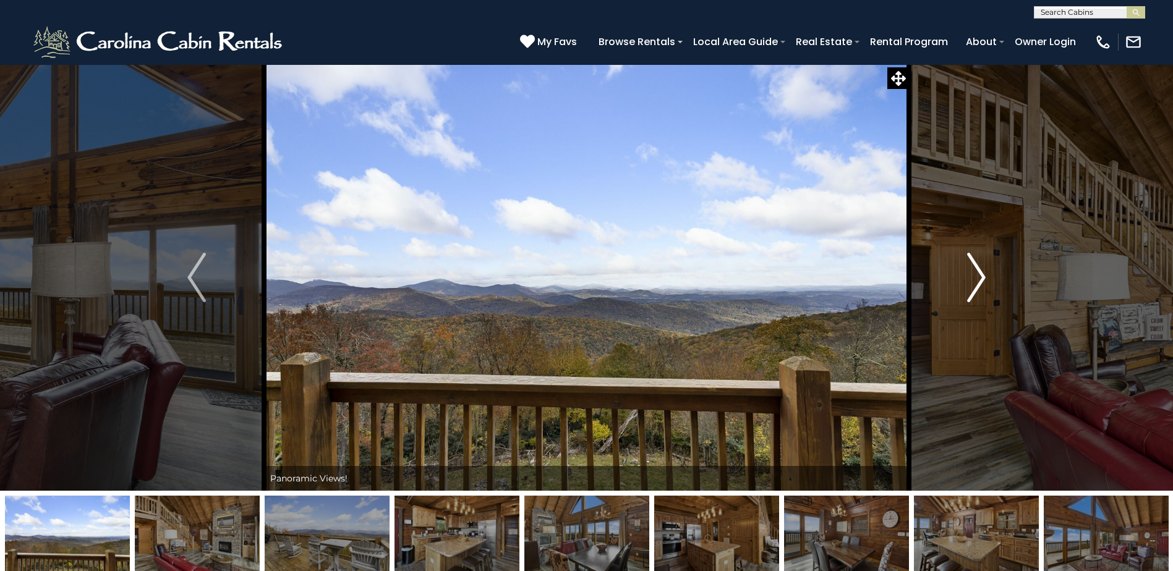
click at [979, 278] on img "Next" at bounding box center [976, 277] width 19 height 49
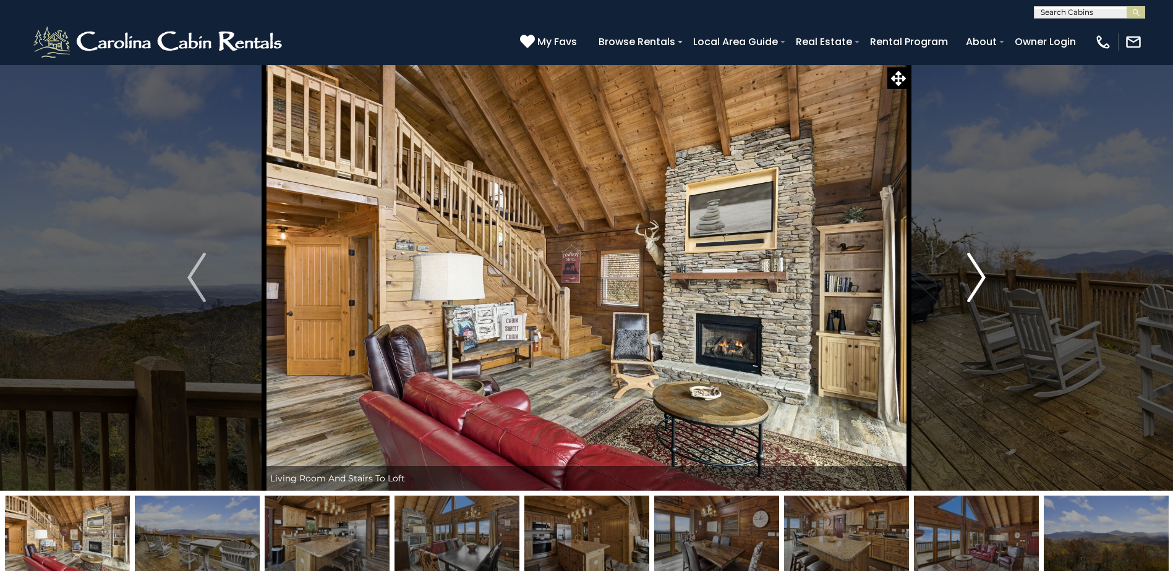
click at [979, 278] on img "Next" at bounding box center [976, 277] width 19 height 49
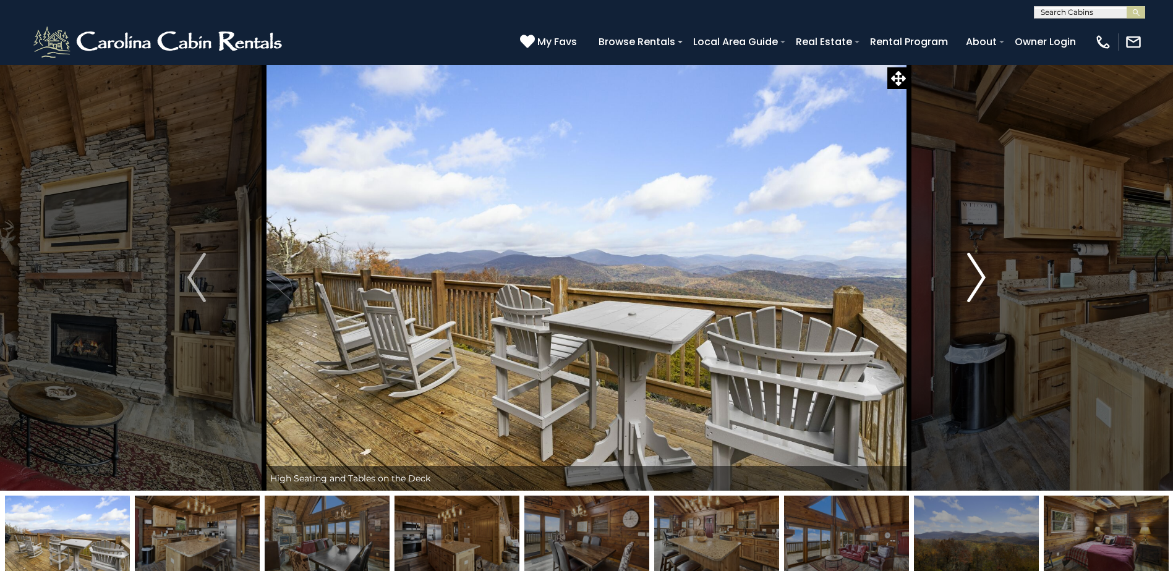
click at [979, 278] on img "Next" at bounding box center [976, 277] width 19 height 49
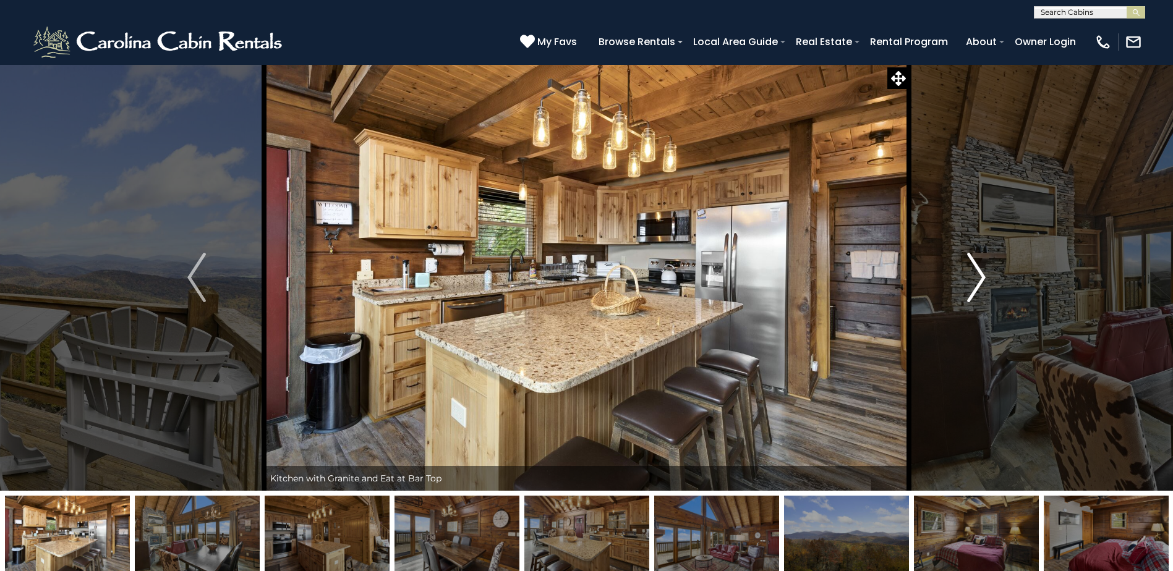
click at [979, 278] on img "Next" at bounding box center [976, 277] width 19 height 49
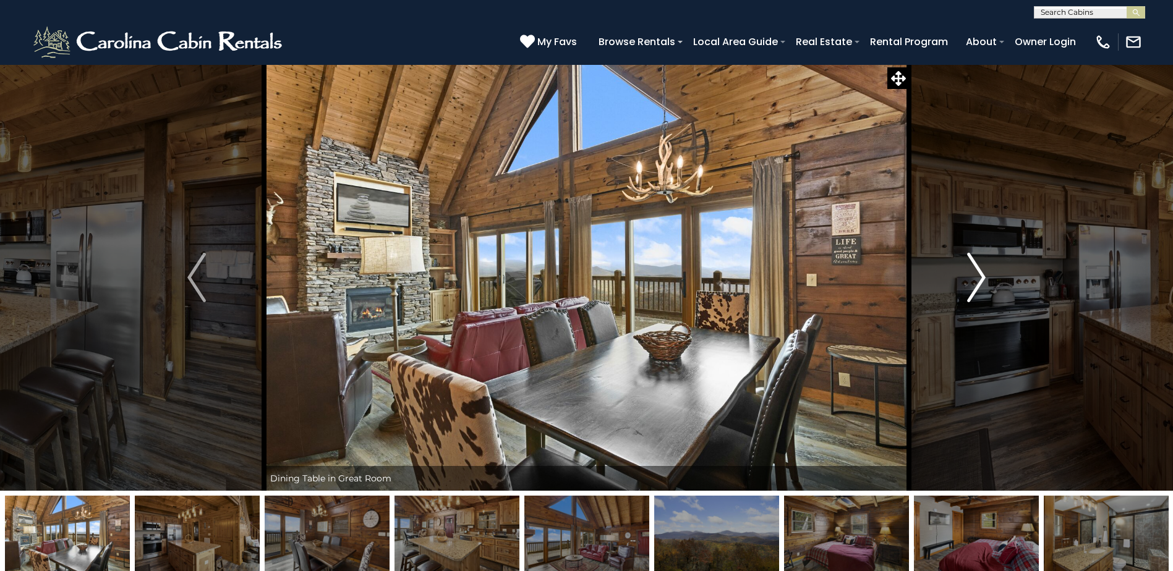
click at [979, 278] on img "Next" at bounding box center [976, 277] width 19 height 49
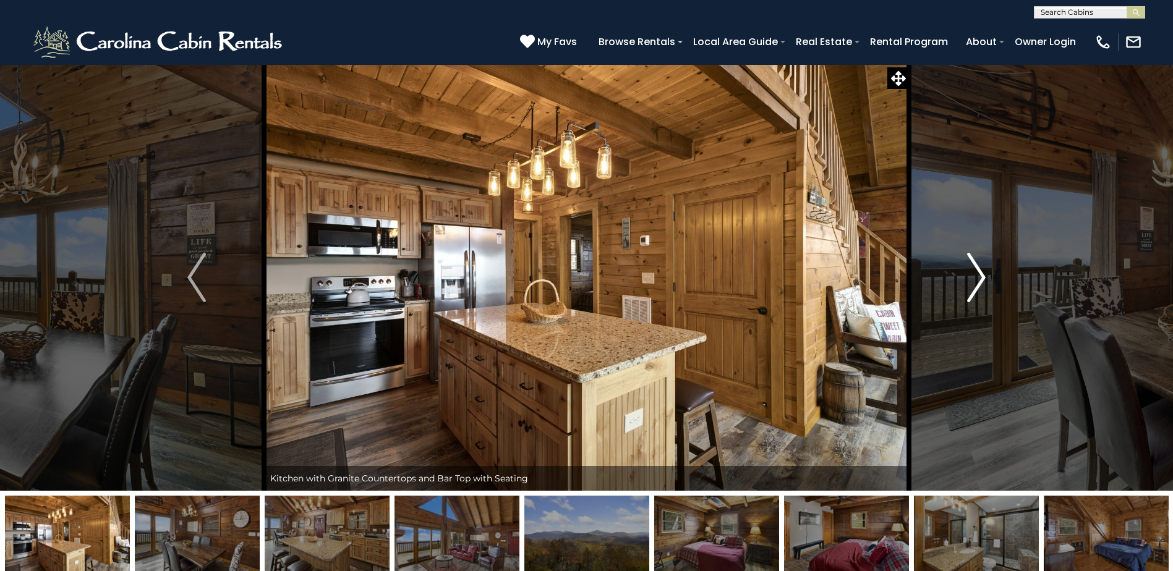
click at [979, 278] on img "Next" at bounding box center [976, 277] width 19 height 49
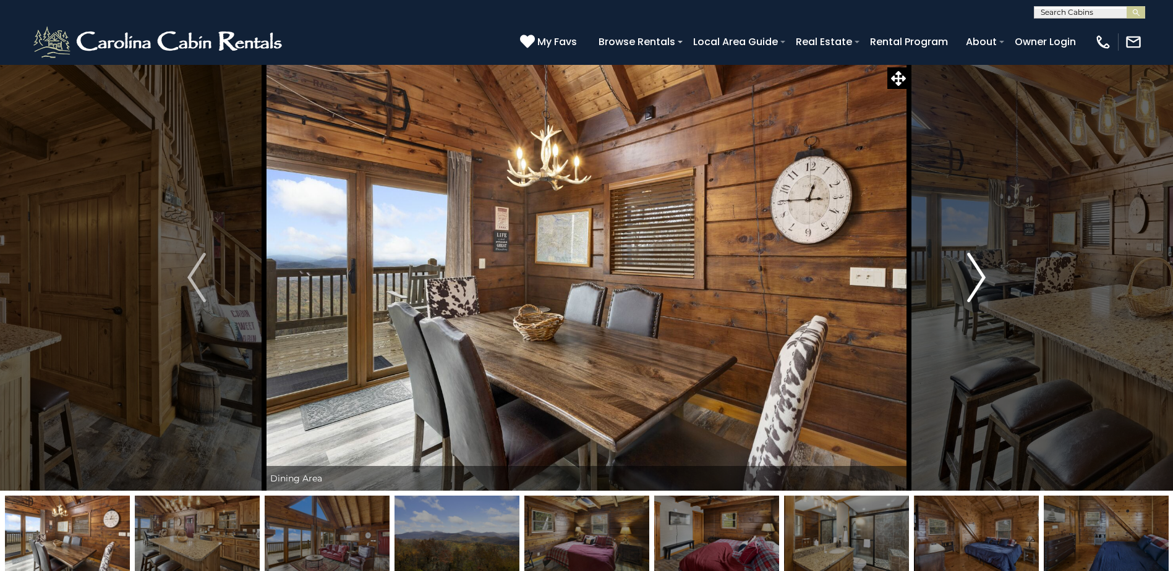
click at [979, 278] on img "Next" at bounding box center [976, 277] width 19 height 49
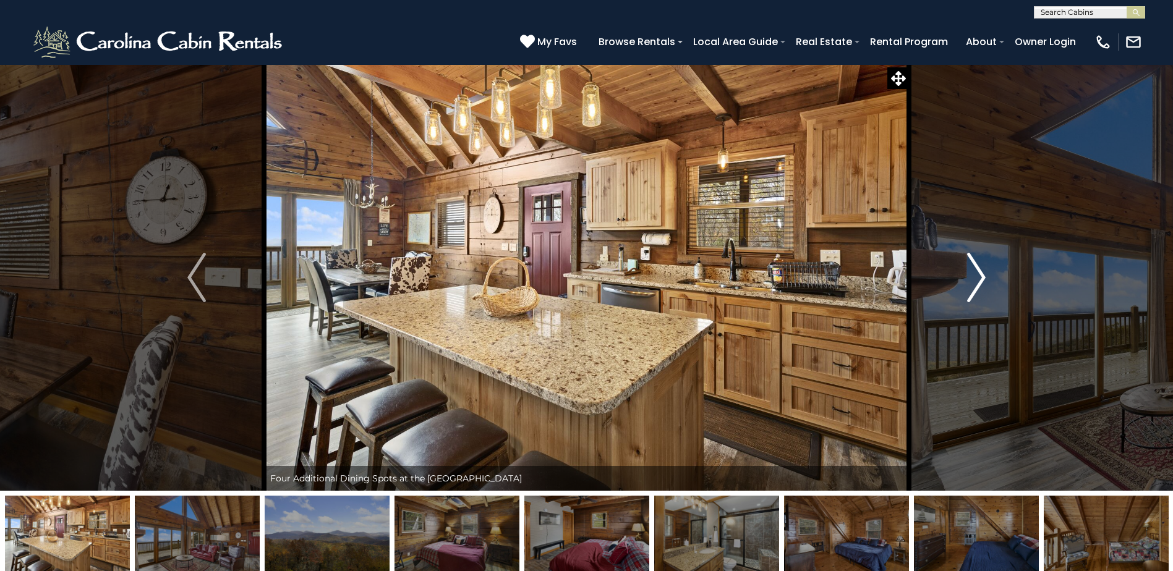
click at [979, 278] on img "Next" at bounding box center [976, 277] width 19 height 49
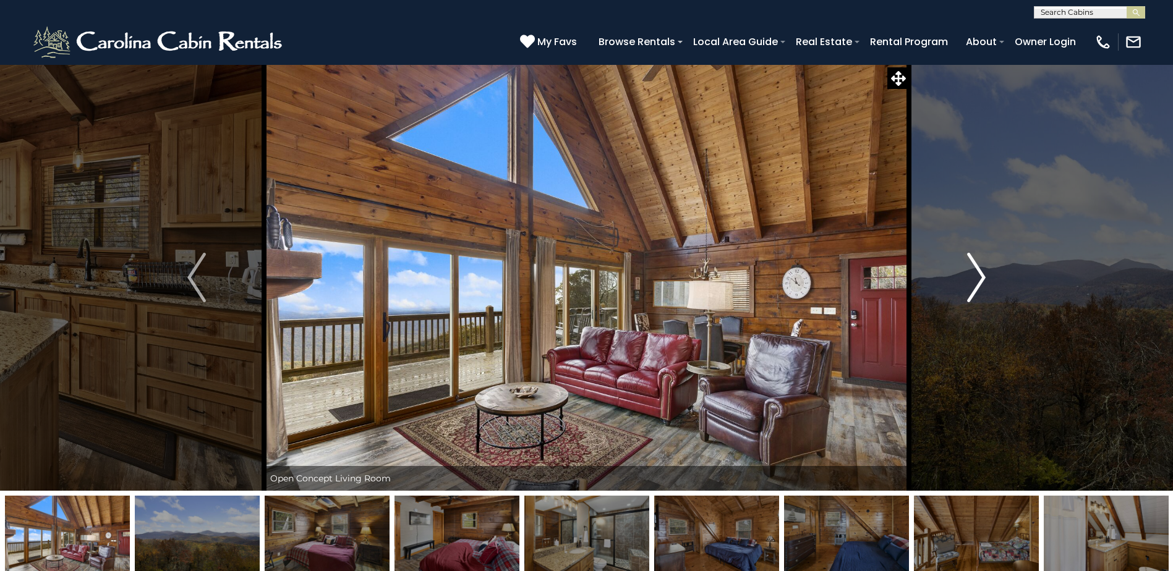
click at [979, 278] on img "Next" at bounding box center [976, 277] width 19 height 49
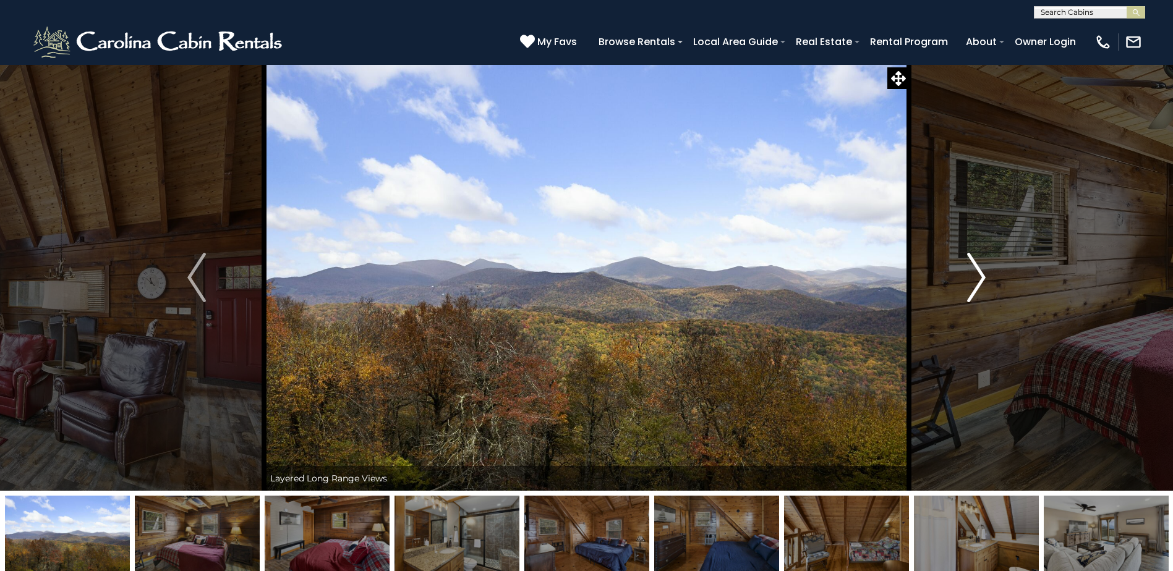
click at [979, 278] on img "Next" at bounding box center [976, 277] width 19 height 49
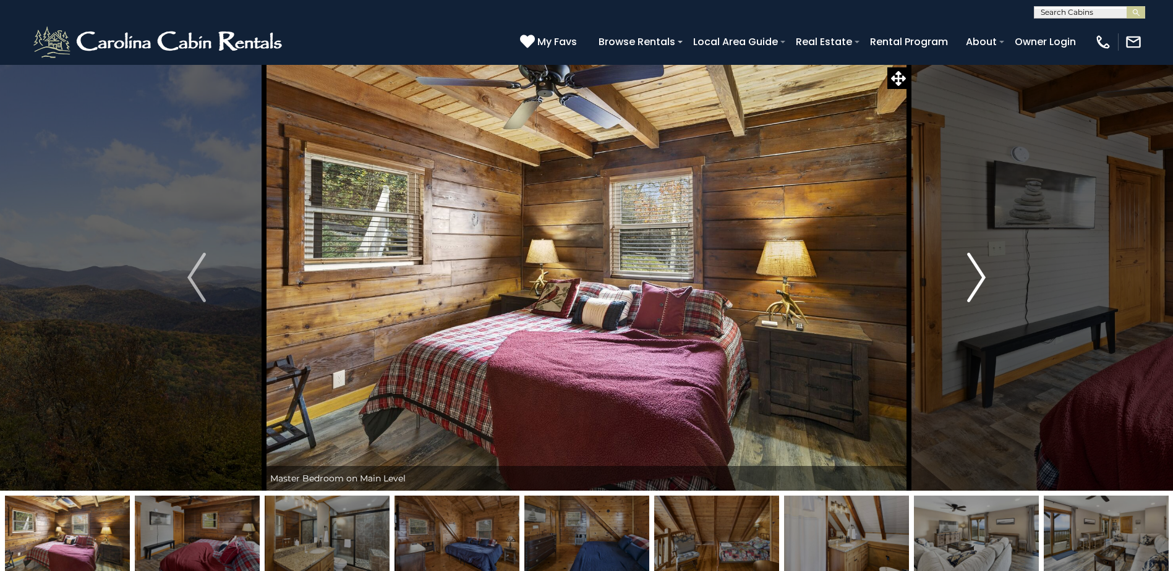
click at [979, 278] on img "Next" at bounding box center [976, 277] width 19 height 49
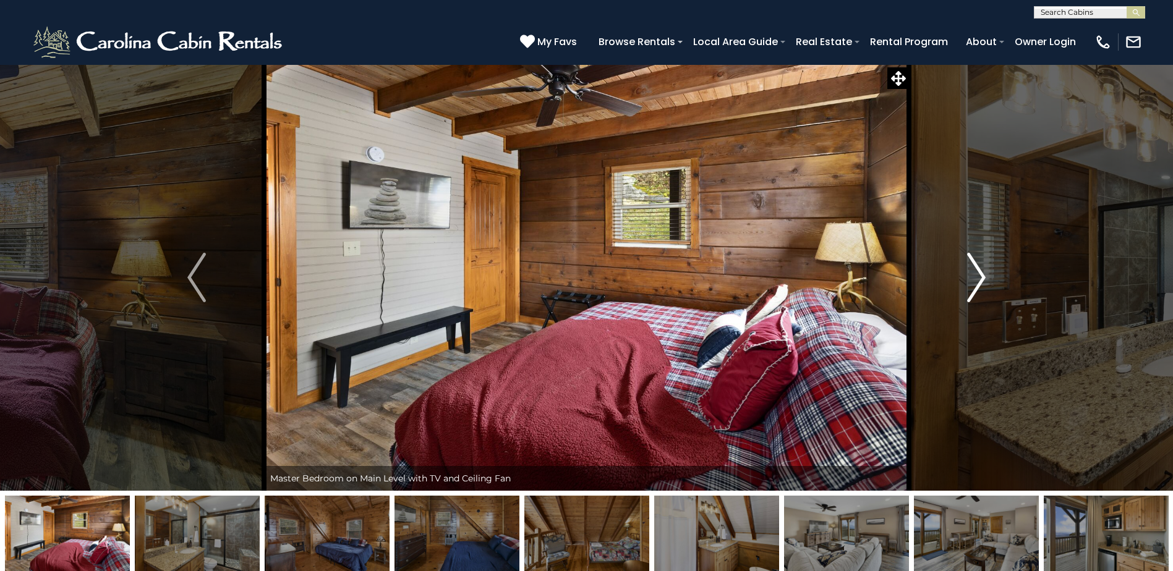
click at [979, 278] on img "Next" at bounding box center [976, 277] width 19 height 49
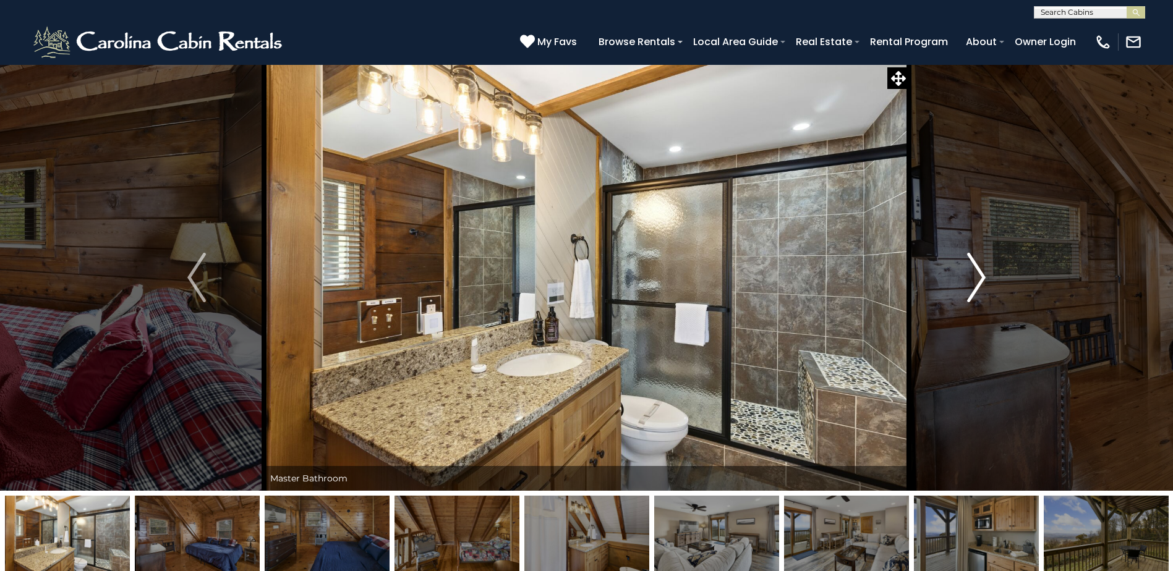
click at [979, 278] on img "Next" at bounding box center [976, 277] width 19 height 49
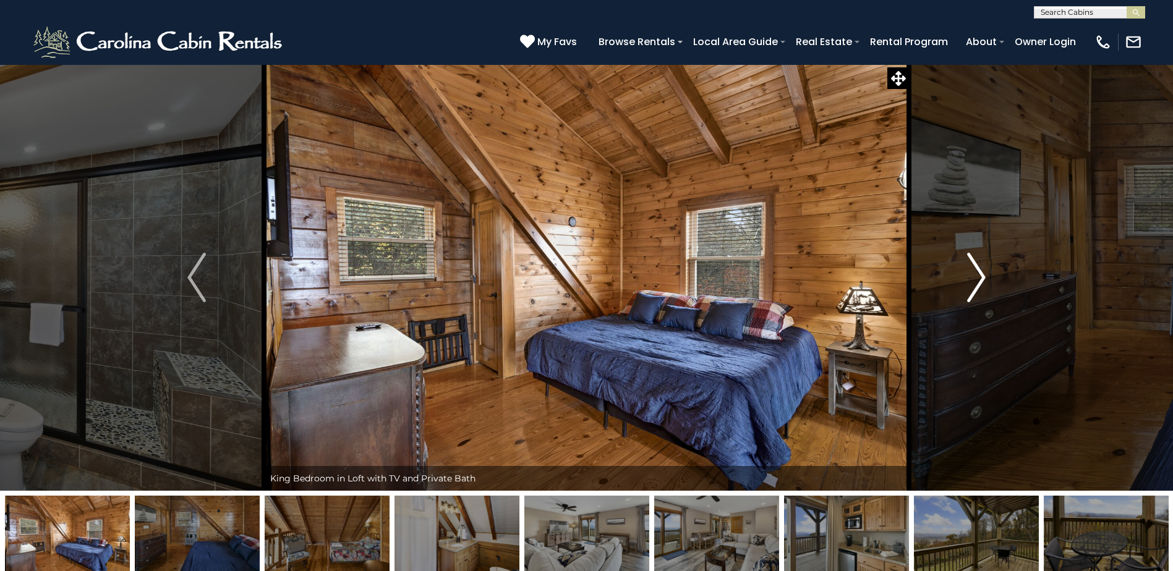
click at [979, 278] on img "Next" at bounding box center [976, 277] width 19 height 49
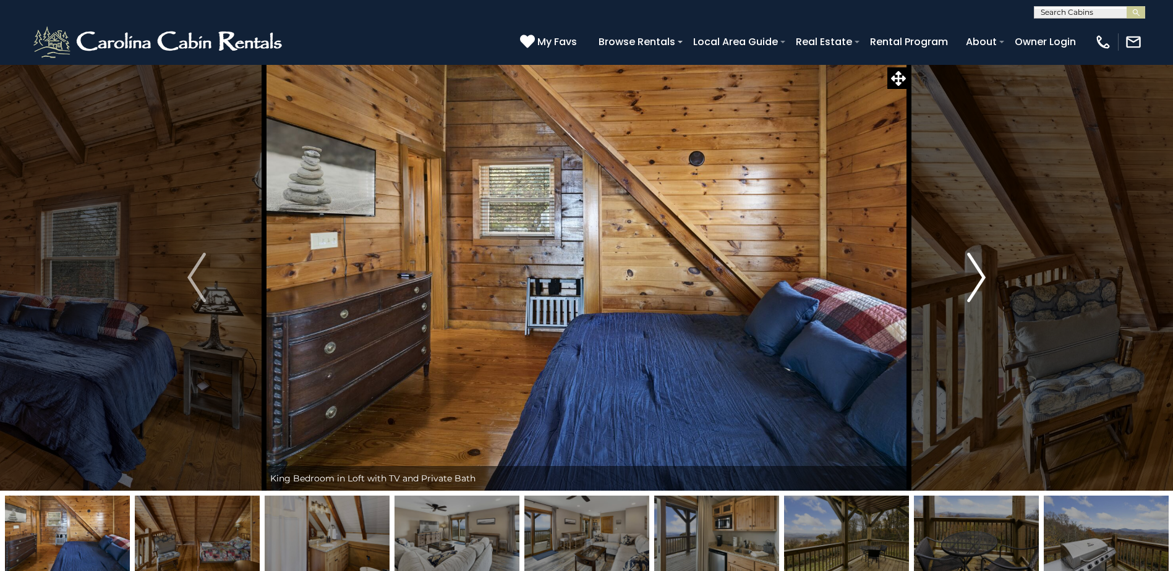
click at [979, 278] on img "Next" at bounding box center [976, 277] width 19 height 49
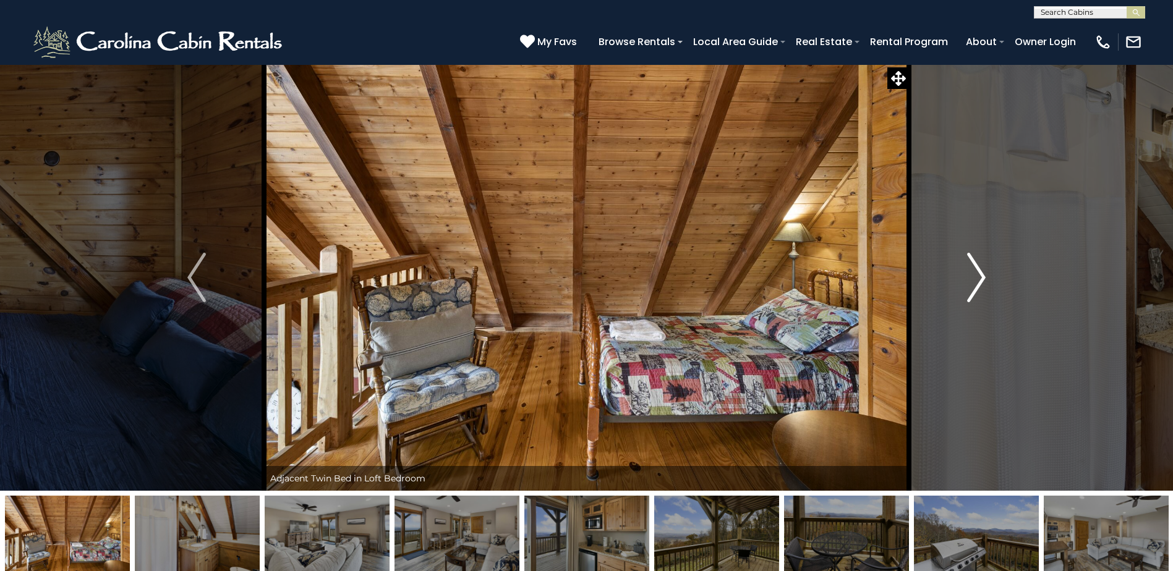
click at [979, 278] on img "Next" at bounding box center [976, 277] width 19 height 49
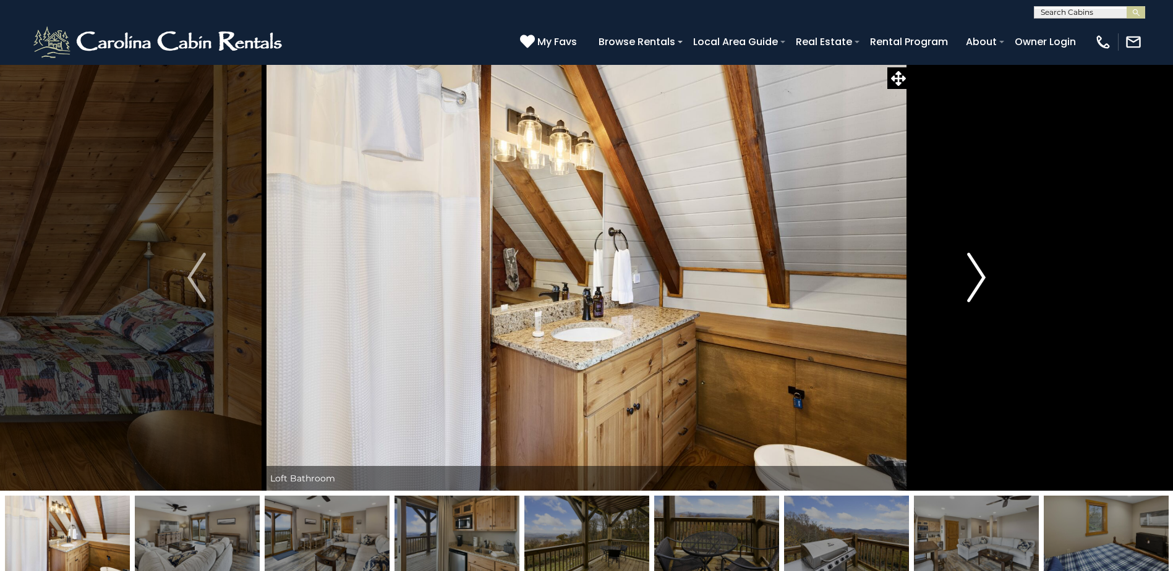
click at [979, 278] on img "Next" at bounding box center [976, 277] width 19 height 49
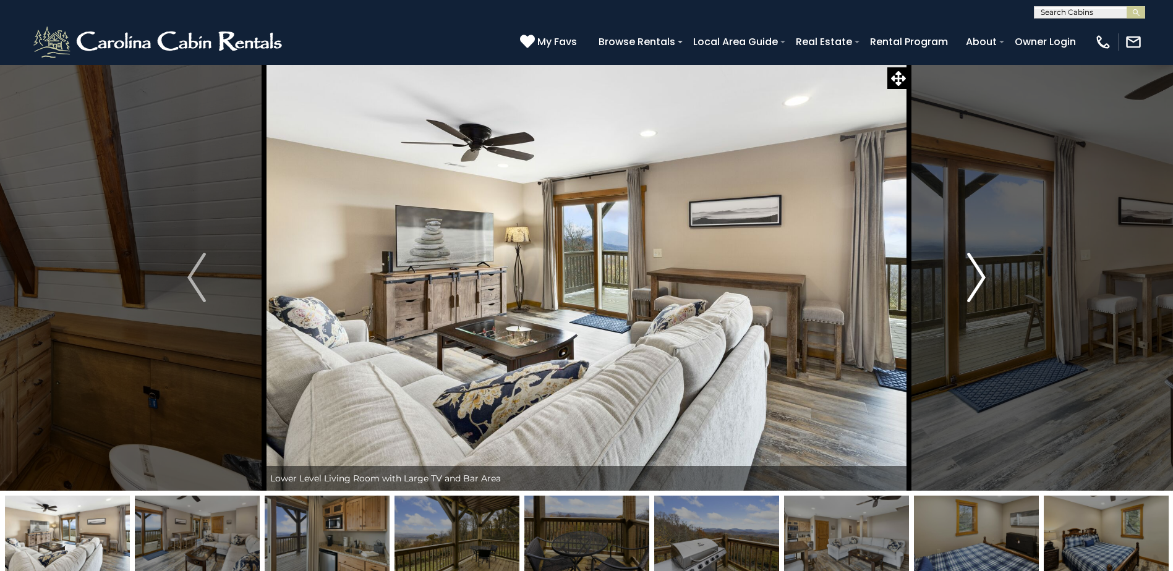
click at [979, 278] on img "Next" at bounding box center [976, 277] width 19 height 49
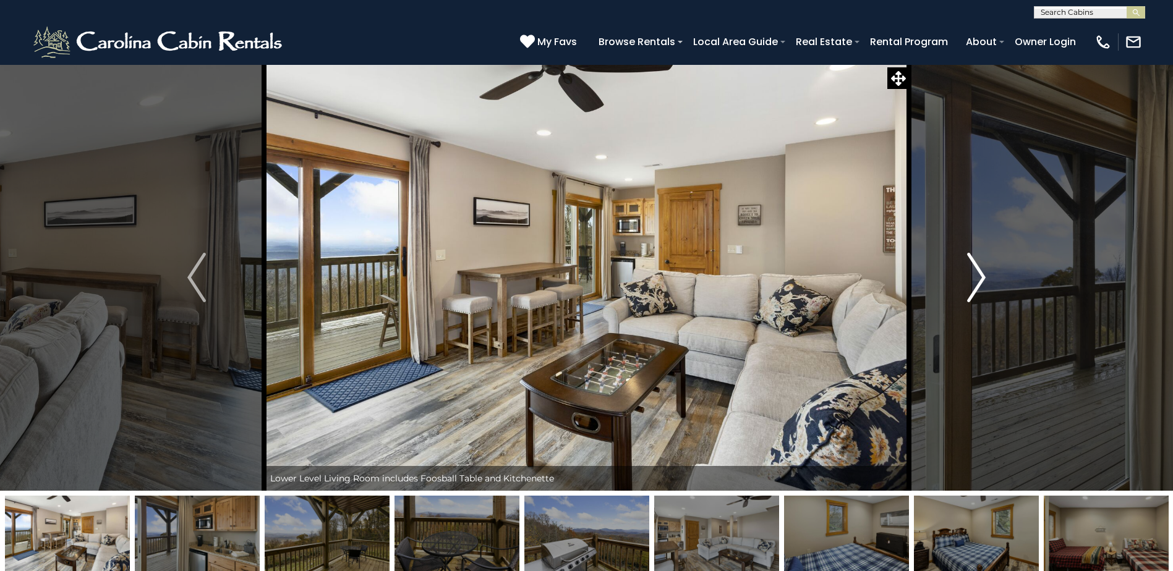
click at [979, 278] on img "Next" at bounding box center [976, 277] width 19 height 49
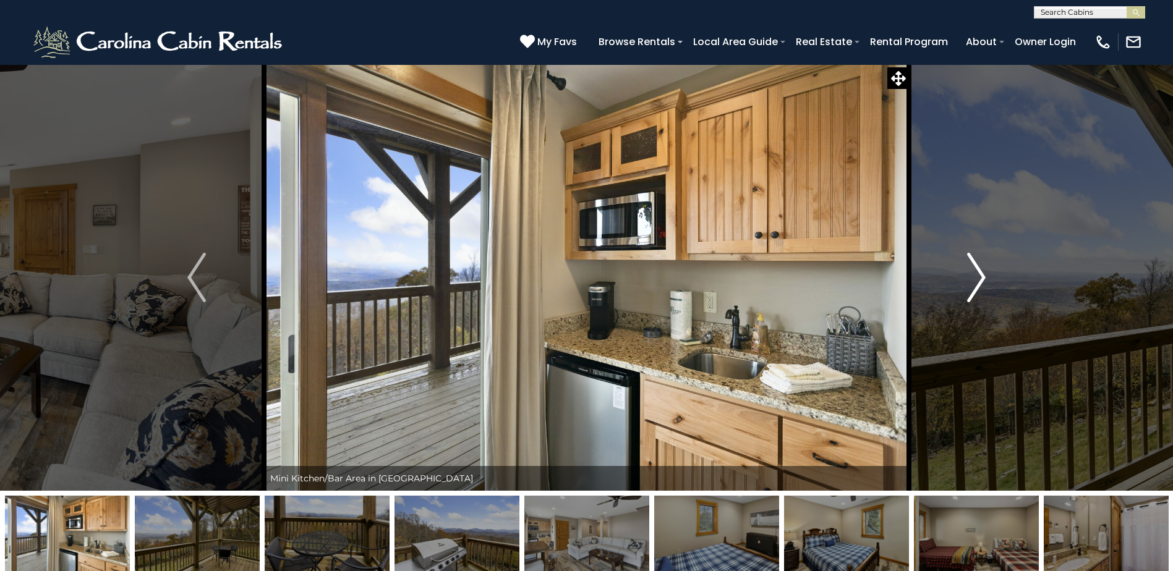
click at [977, 277] on img "Next" at bounding box center [976, 277] width 19 height 49
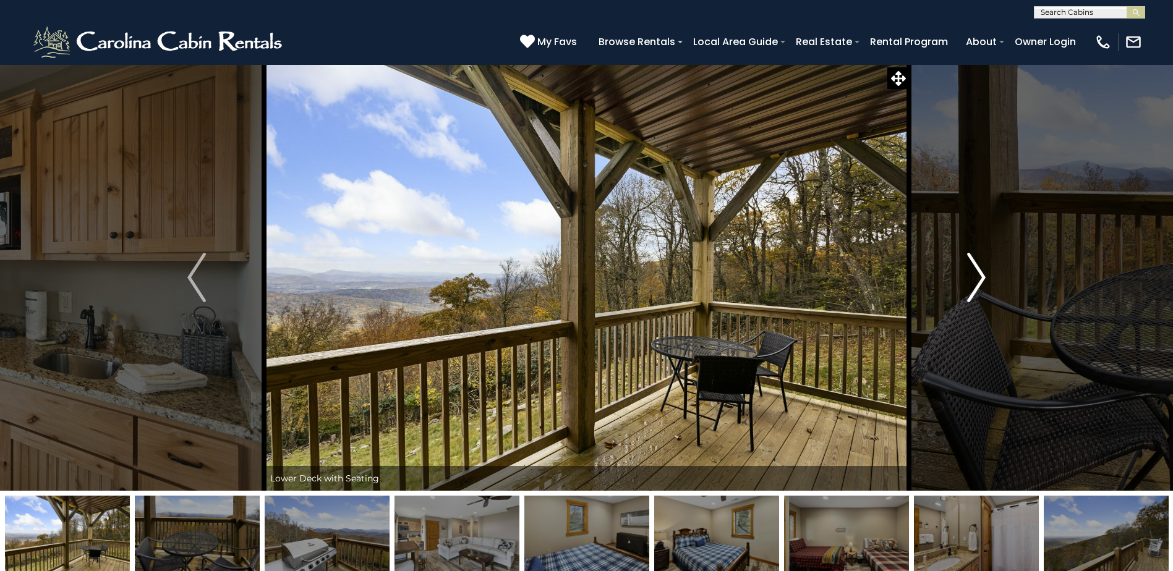
click at [977, 277] on img "Next" at bounding box center [976, 277] width 19 height 49
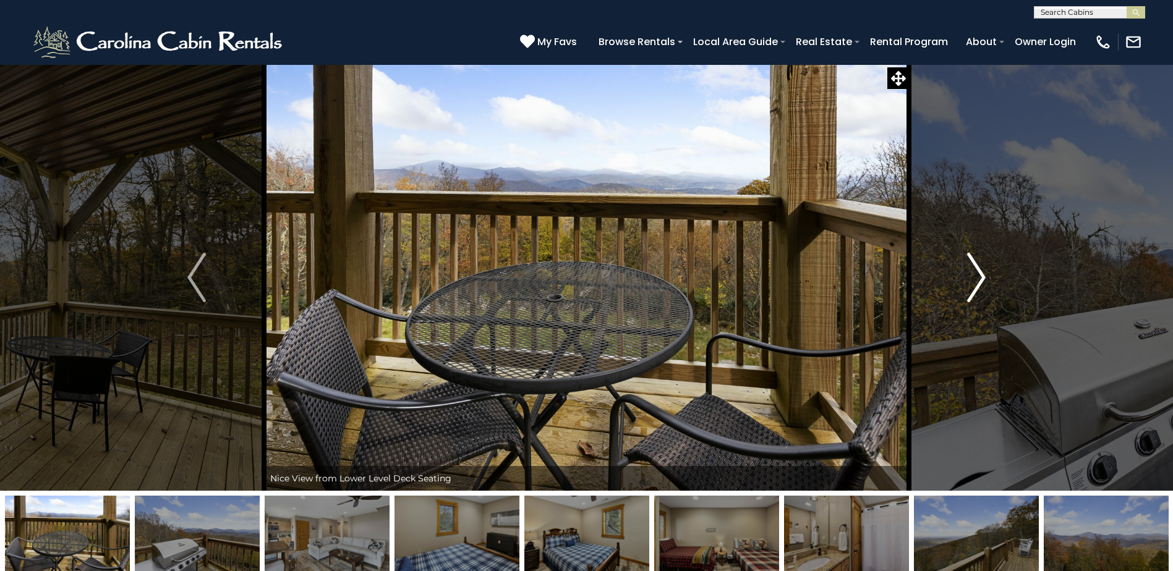
click at [977, 277] on img "Next" at bounding box center [976, 277] width 19 height 49
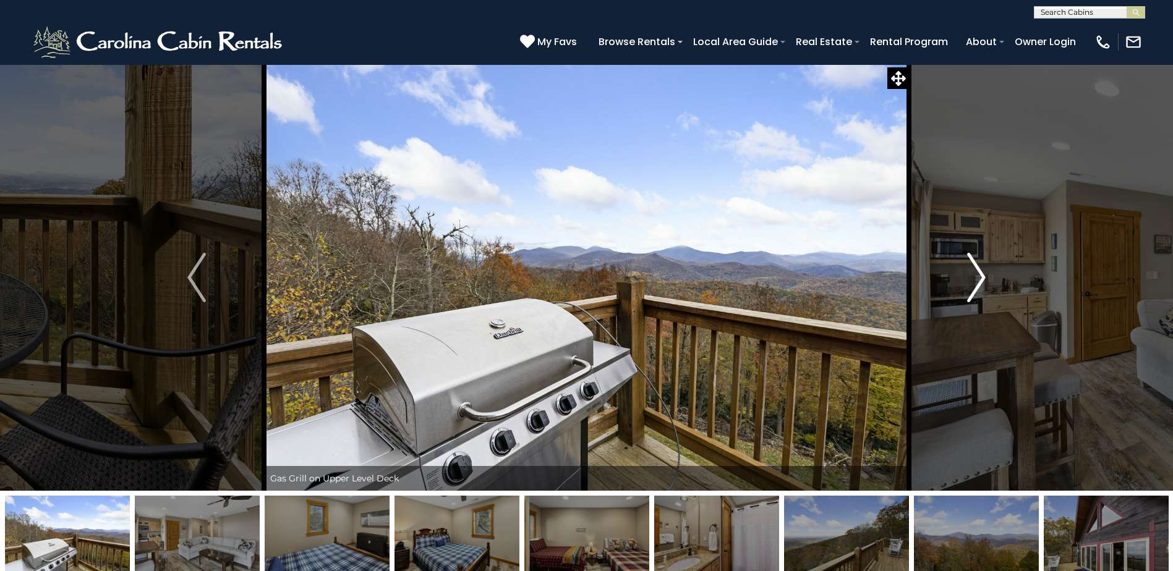
click at [977, 277] on img "Next" at bounding box center [976, 277] width 19 height 49
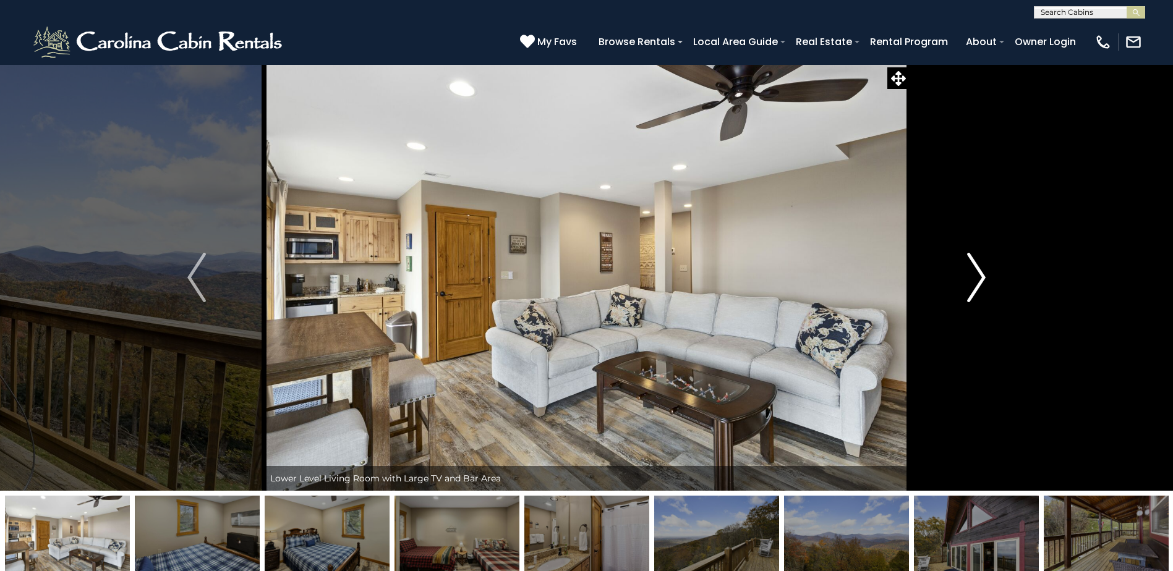
click at [977, 277] on img "Next" at bounding box center [976, 277] width 19 height 49
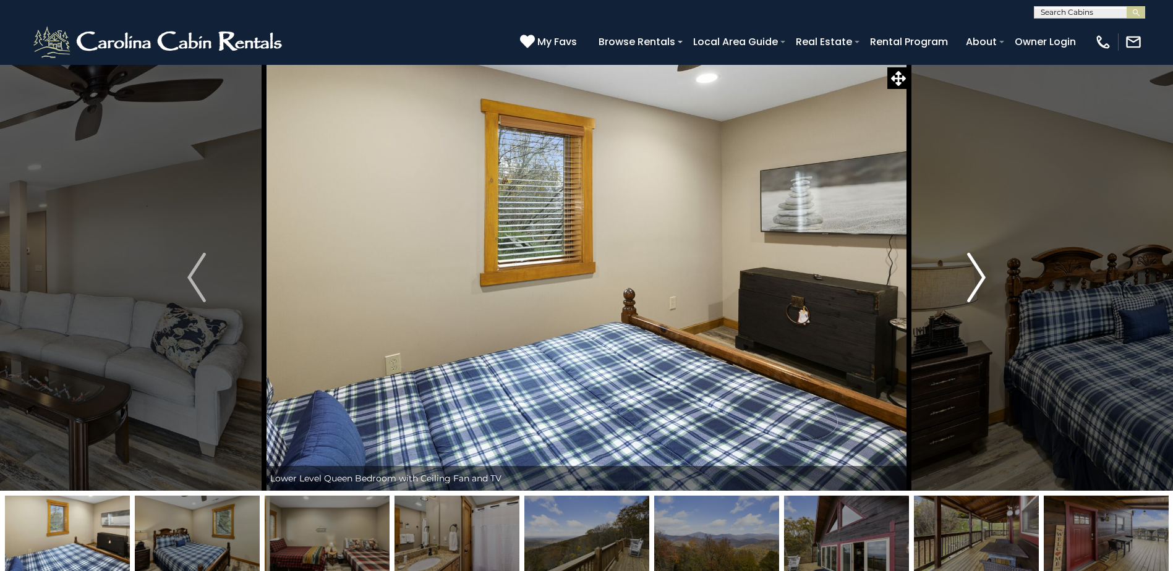
click at [974, 274] on img "Next" at bounding box center [976, 277] width 19 height 49
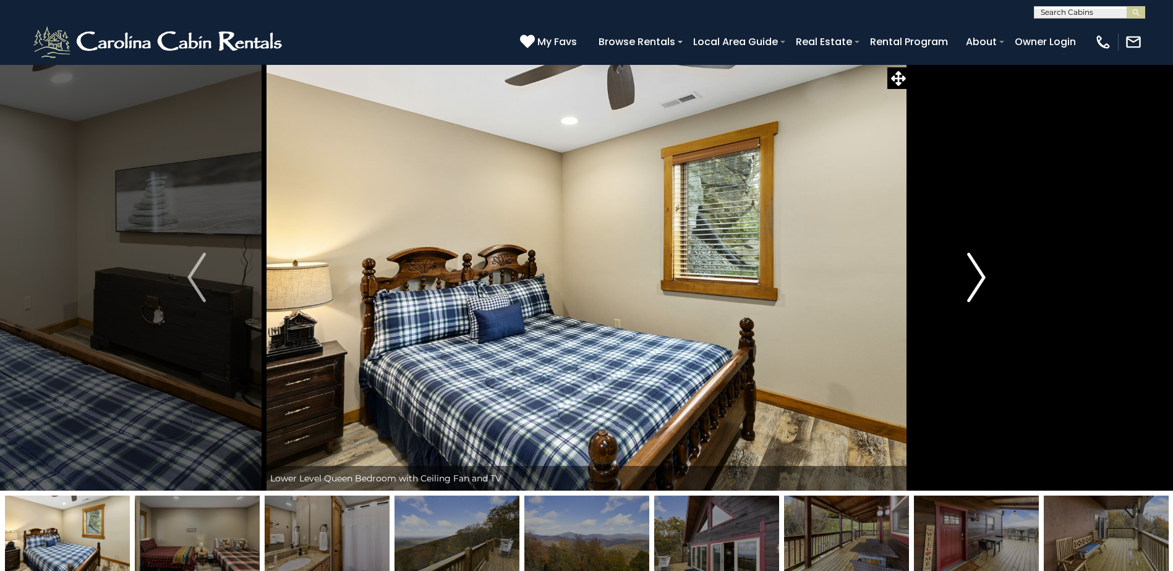
click at [974, 274] on img "Next" at bounding box center [976, 277] width 19 height 49
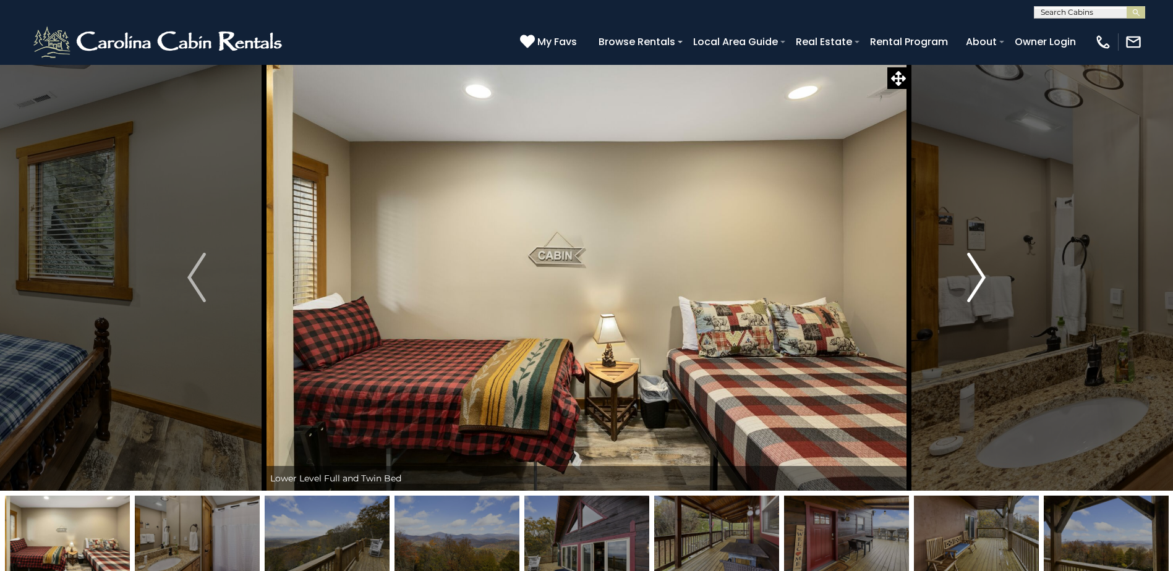
click at [974, 274] on img "Next" at bounding box center [976, 277] width 19 height 49
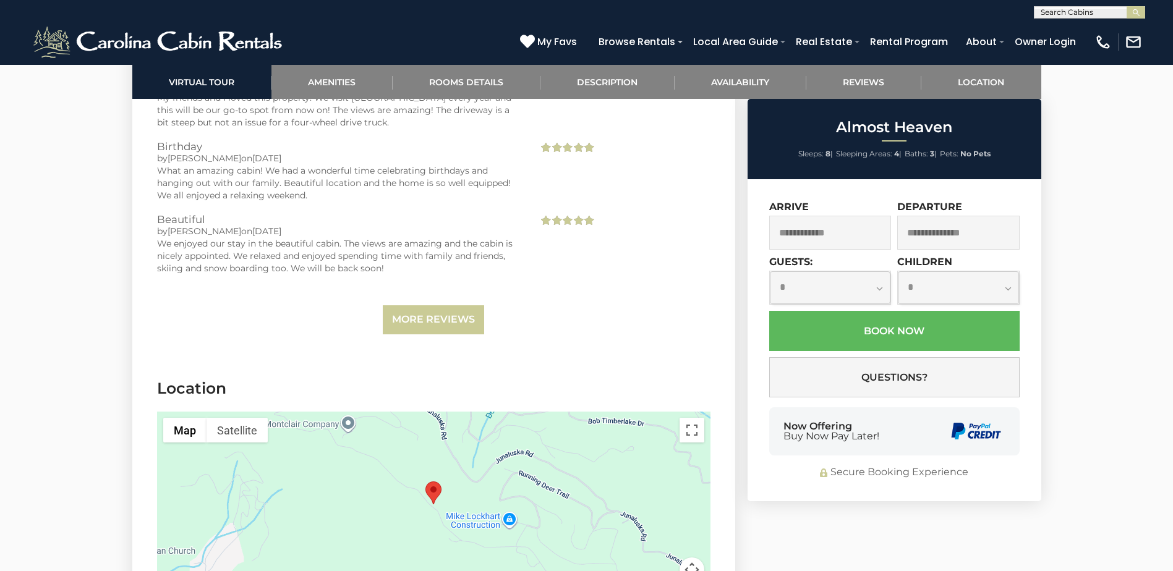
scroll to position [2782, 0]
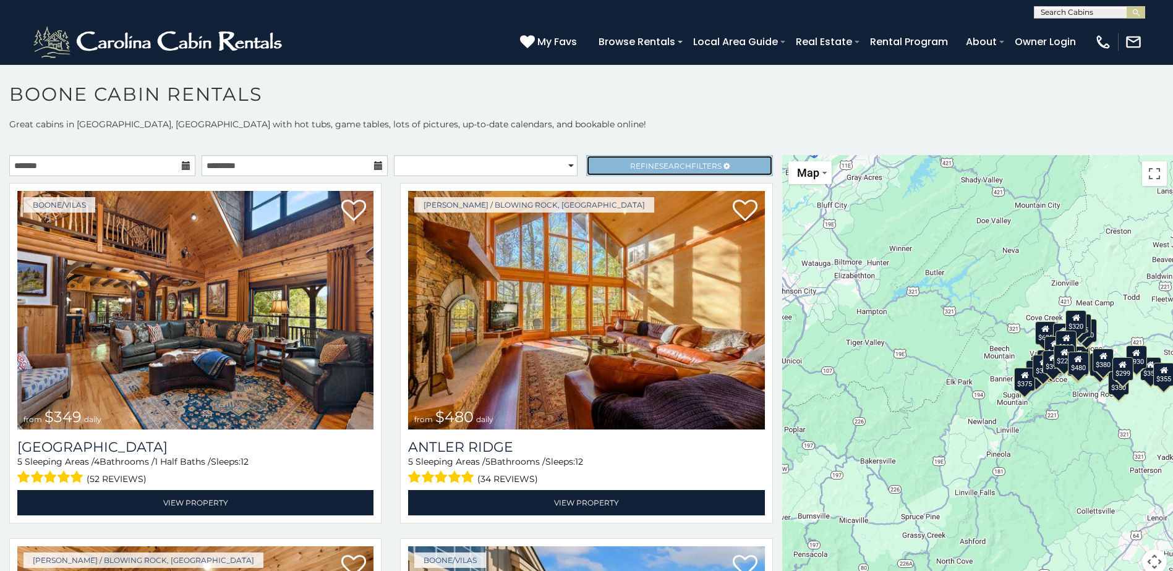
click at [678, 161] on span "Search" at bounding box center [675, 165] width 32 height 9
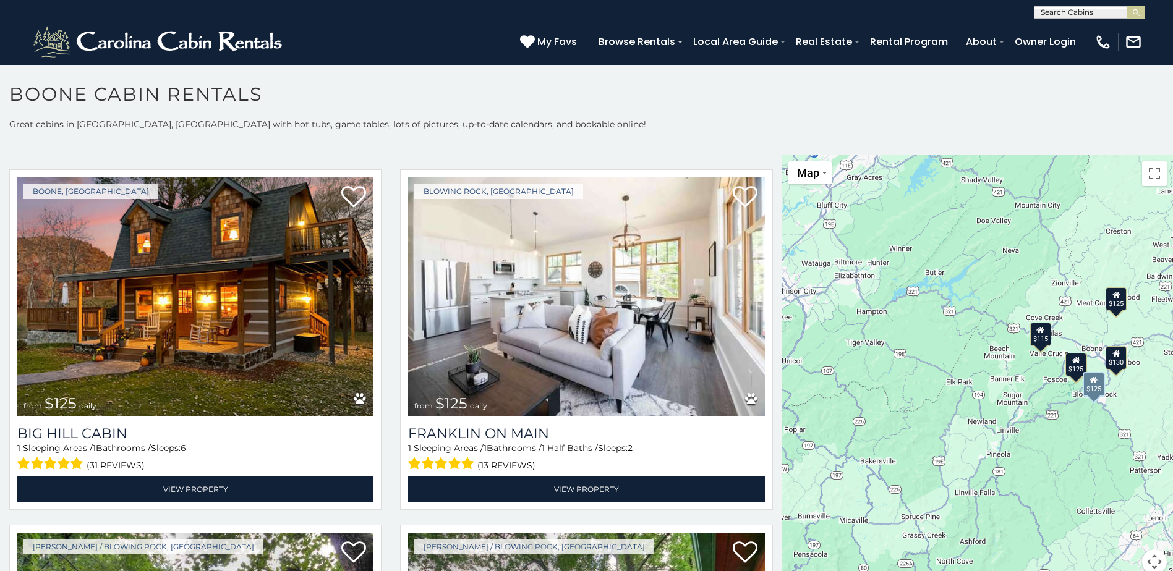
scroll to position [680, 0]
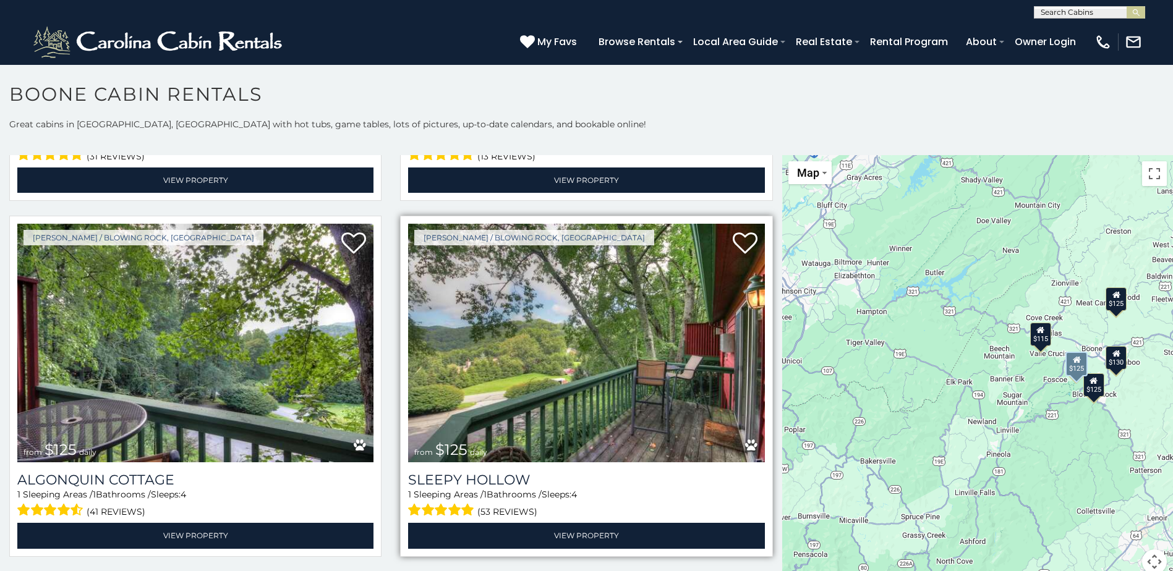
click at [585, 354] on img at bounding box center [586, 343] width 356 height 239
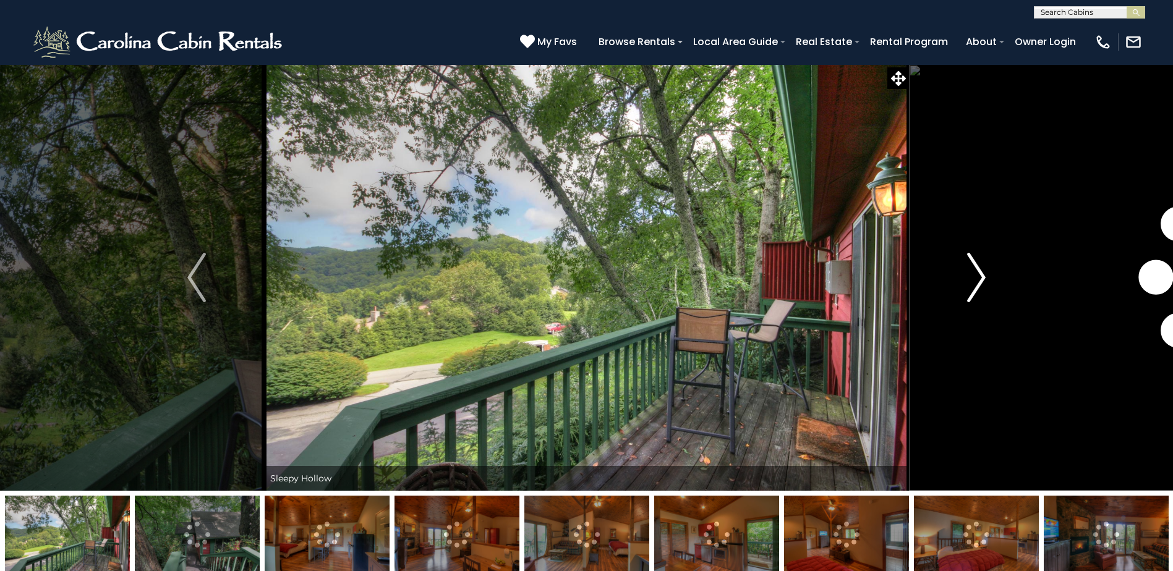
click at [982, 277] on img "Next" at bounding box center [976, 277] width 19 height 49
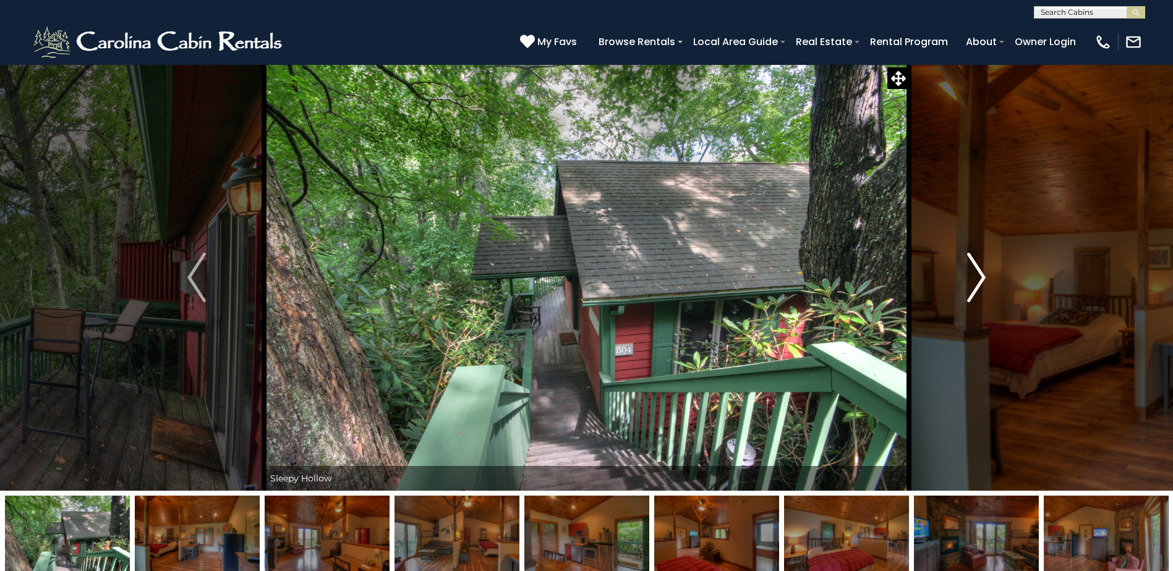
click at [978, 278] on img "Next" at bounding box center [976, 277] width 19 height 49
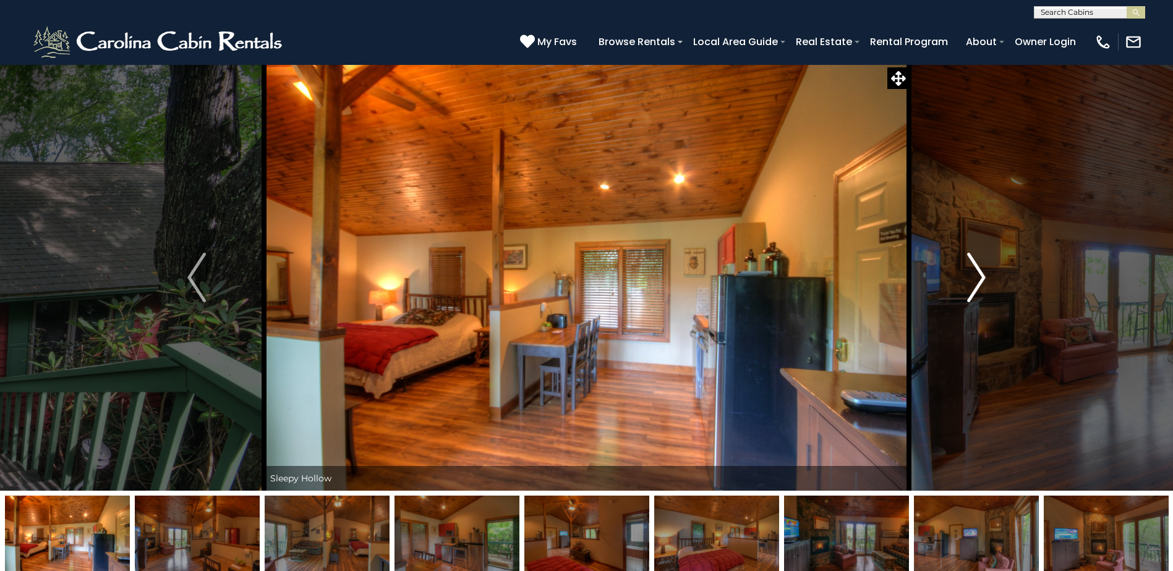
click at [978, 278] on img "Next" at bounding box center [976, 277] width 19 height 49
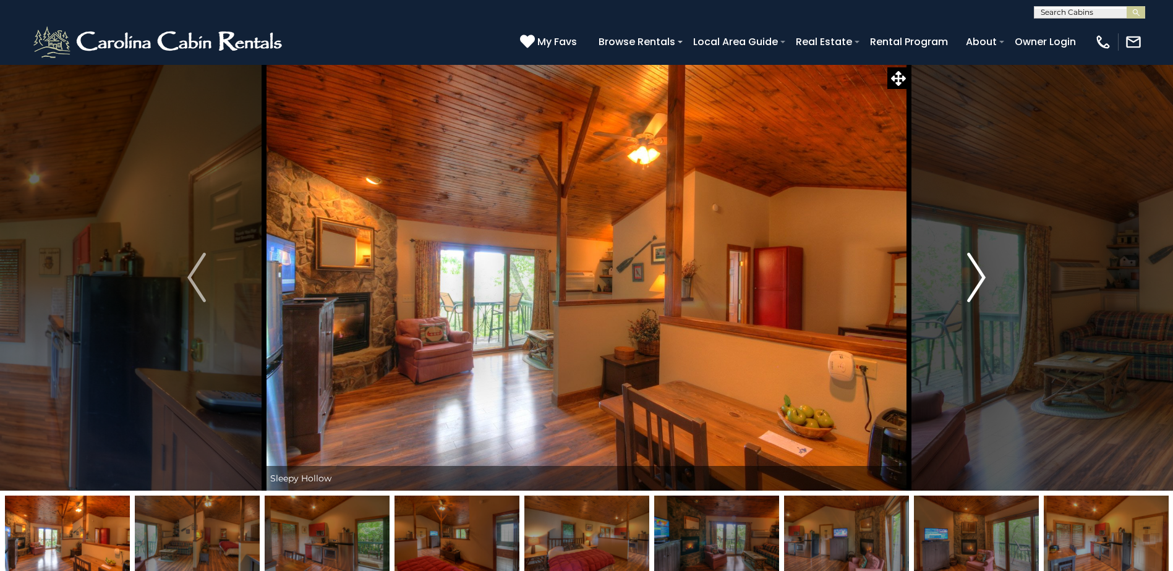
click at [978, 278] on img "Next" at bounding box center [976, 277] width 19 height 49
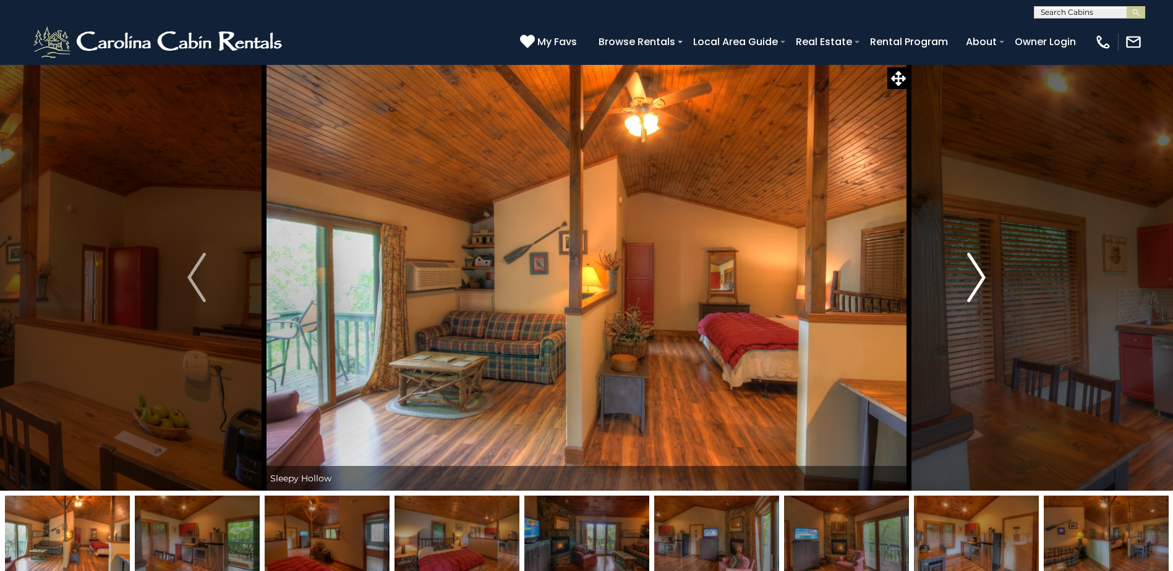
click at [978, 278] on img "Next" at bounding box center [976, 277] width 19 height 49
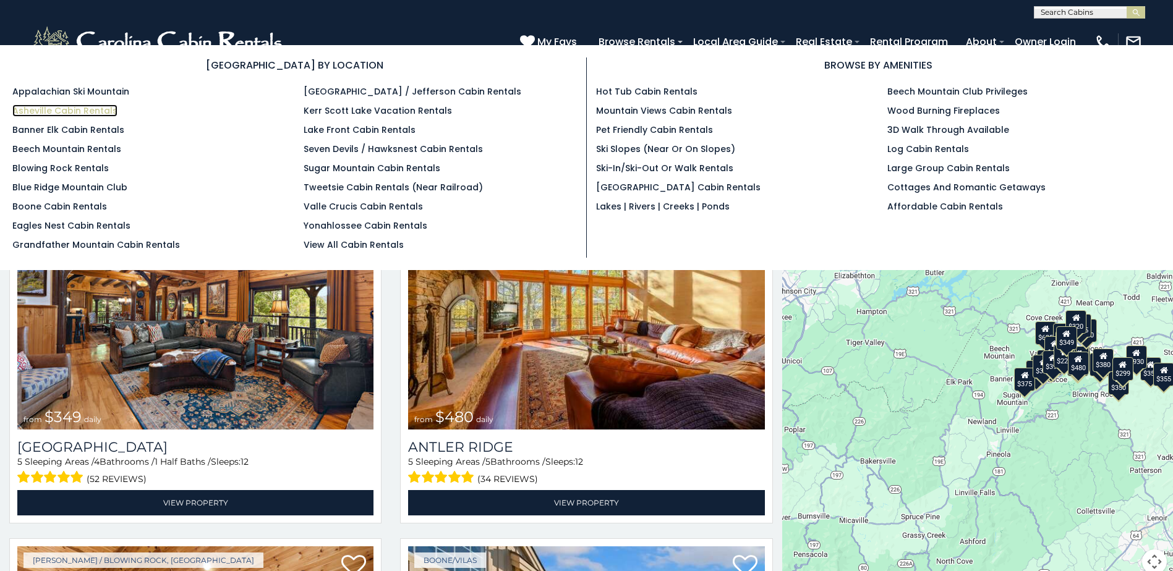
click at [40, 112] on link "Asheville Cabin Rentals" at bounding box center [64, 110] width 105 height 12
click at [88, 230] on link "Eagles Nest Cabin Rentals" at bounding box center [71, 225] width 118 height 12
